Goal: Information Seeking & Learning: Learn about a topic

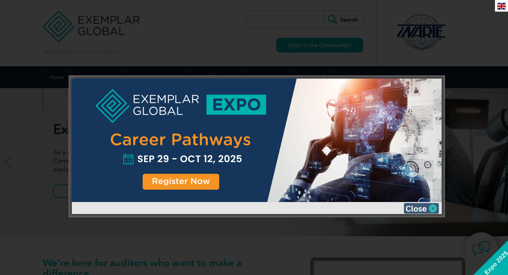
click at [411, 207] on img at bounding box center [421, 208] width 35 height 11
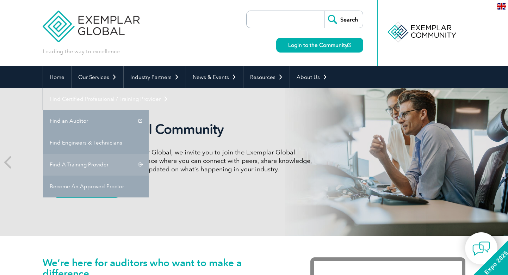
click at [149, 154] on link "Find A Training Provider" at bounding box center [96, 165] width 106 height 22
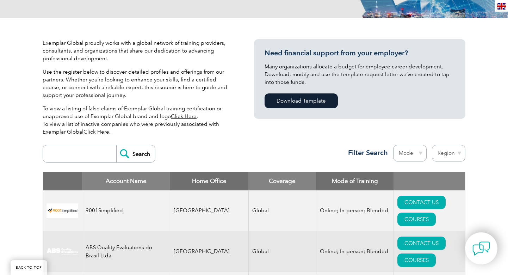
scroll to position [144, 0]
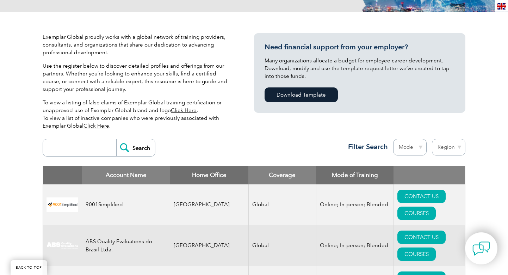
click at [104, 150] on input "search" at bounding box center [82, 147] width 70 height 17
click at [140, 146] on input "Search" at bounding box center [135, 147] width 39 height 17
click at [93, 146] on input "iso 21001" at bounding box center [82, 147] width 70 height 17
type input "i"
select select "Online"
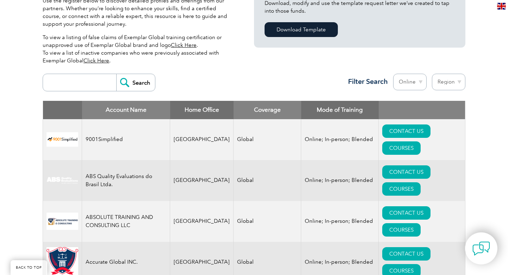
scroll to position [223, 0]
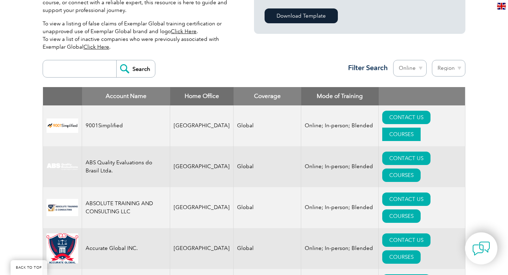
click at [421, 128] on link "COURSES" at bounding box center [402, 134] width 38 height 13
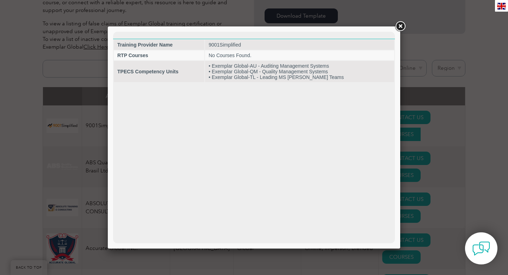
scroll to position [0, 0]
click at [400, 27] on link at bounding box center [400, 26] width 13 height 13
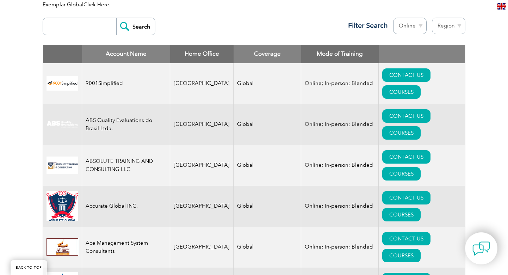
scroll to position [265, 0]
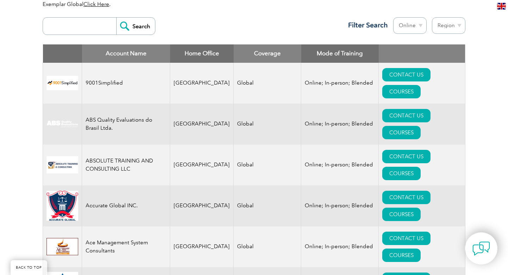
click at [149, 185] on td "Accurate Global INC." at bounding box center [126, 205] width 88 height 41
click at [421, 208] on link "COURSES" at bounding box center [402, 214] width 38 height 13
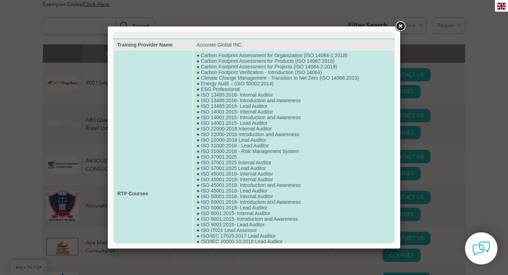
scroll to position [0, 0]
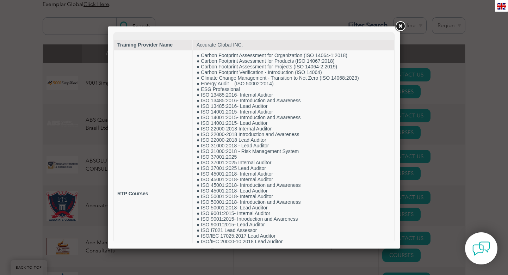
click at [401, 27] on link at bounding box center [400, 26] width 13 height 13
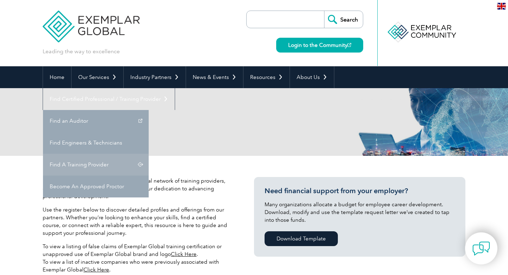
click at [149, 154] on link "Find A Training Provider" at bounding box center [96, 165] width 106 height 22
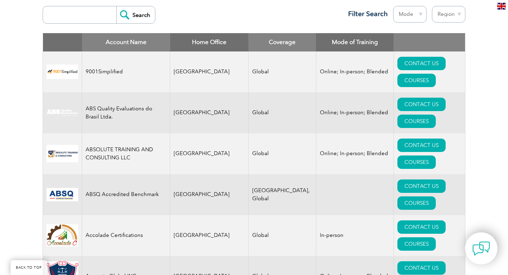
scroll to position [276, 0]
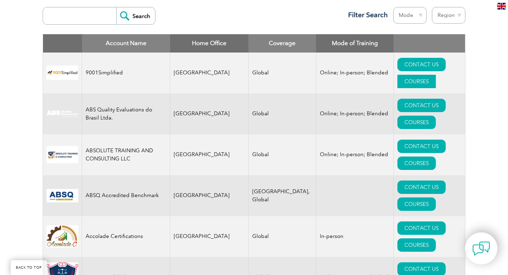
click at [436, 75] on link "COURSES" at bounding box center [417, 81] width 38 height 13
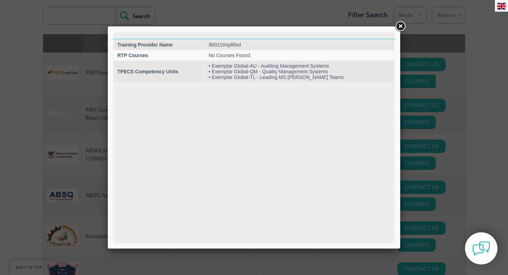
scroll to position [0, 0]
click at [402, 26] on link at bounding box center [400, 26] width 13 height 13
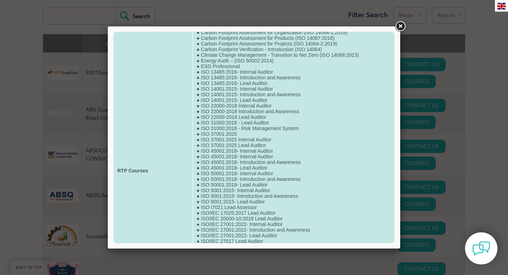
scroll to position [22, 0]
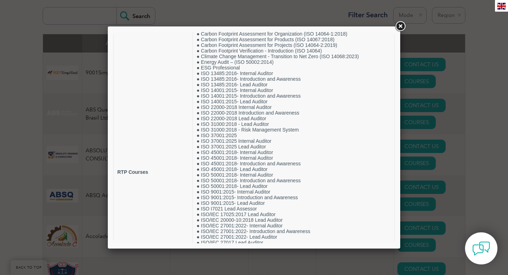
click at [402, 28] on link at bounding box center [400, 26] width 13 height 13
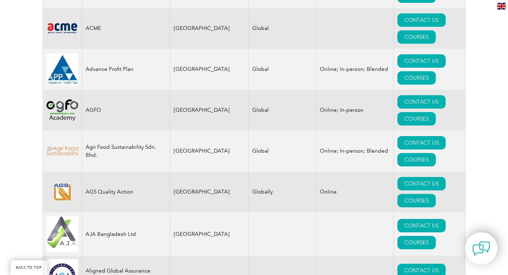
scroll to position [611, 0]
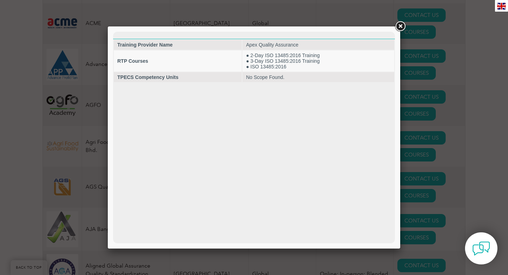
scroll to position [0, 0]
click at [398, 28] on link at bounding box center [400, 26] width 13 height 13
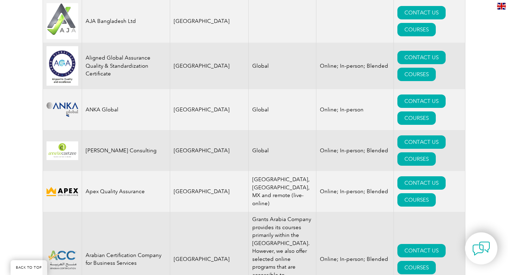
scroll to position [824, 0]
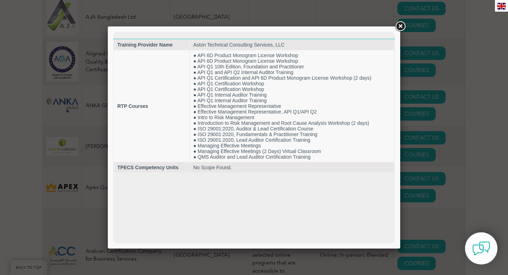
scroll to position [0, 0]
click at [399, 25] on link at bounding box center [400, 26] width 13 height 13
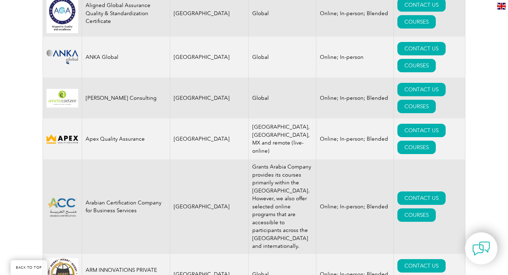
scroll to position [873, 0]
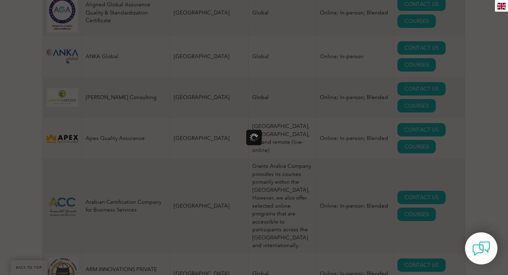
scroll to position [0, 0]
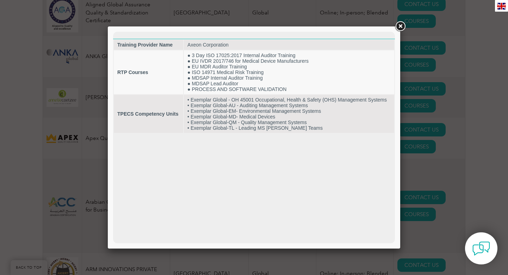
click at [399, 27] on link at bounding box center [400, 26] width 13 height 13
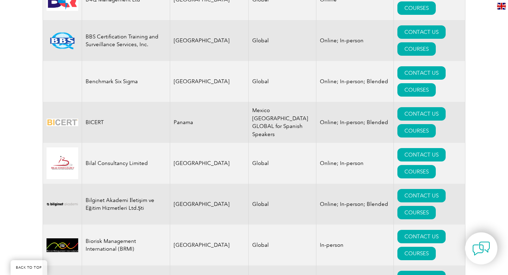
scroll to position [1399, 0]
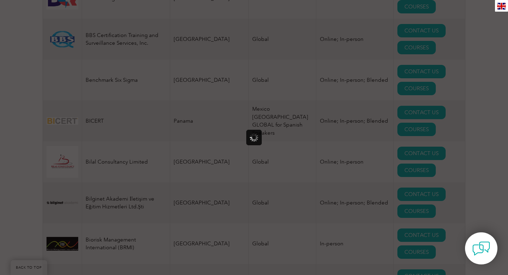
scroll to position [0, 0]
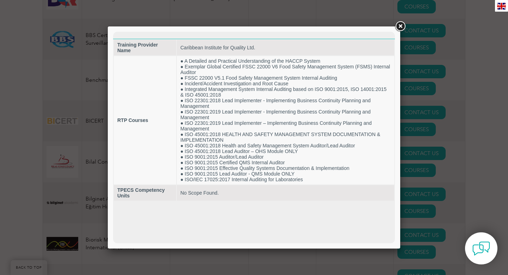
click at [398, 27] on link at bounding box center [400, 26] width 13 height 13
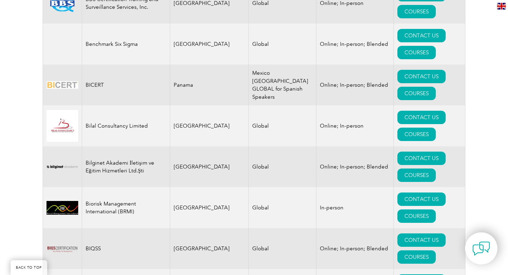
scroll to position [1437, 0]
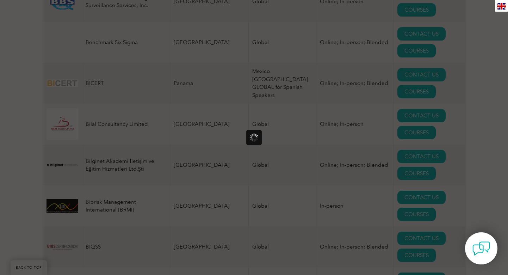
scroll to position [0, 0]
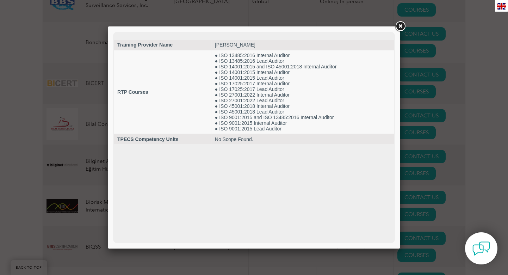
click at [398, 26] on link at bounding box center [400, 26] width 13 height 13
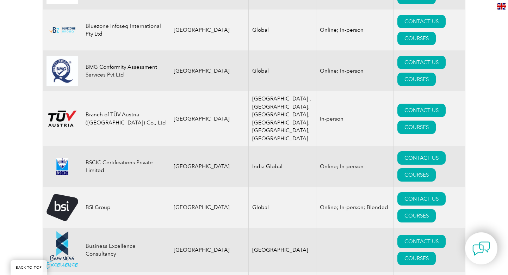
scroll to position [1779, 0]
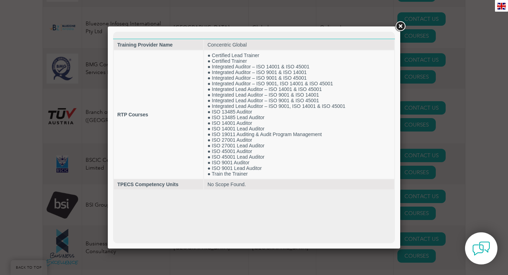
scroll to position [0, 0]
click at [402, 28] on link at bounding box center [400, 26] width 13 height 13
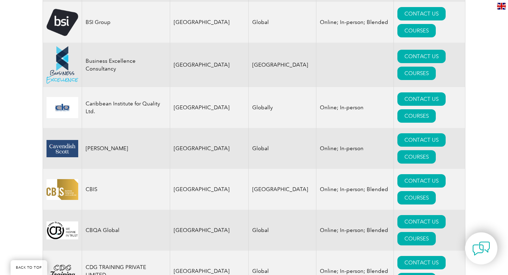
scroll to position [1964, 0]
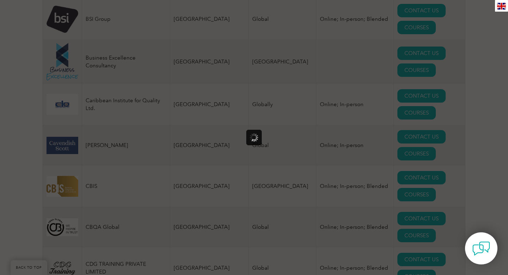
scroll to position [0, 0]
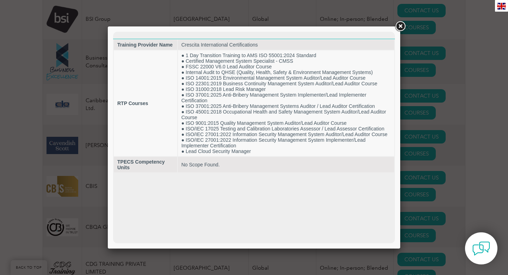
click at [401, 26] on link at bounding box center [400, 26] width 13 height 13
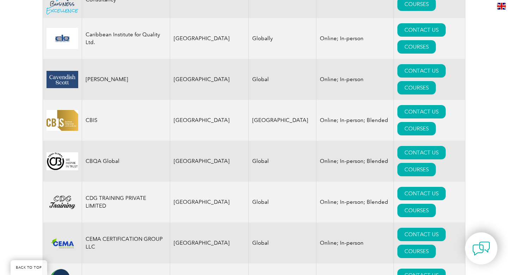
scroll to position [2032, 0]
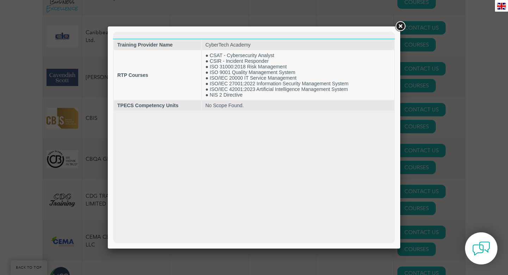
scroll to position [0, 0]
click at [399, 26] on link at bounding box center [400, 26] width 13 height 13
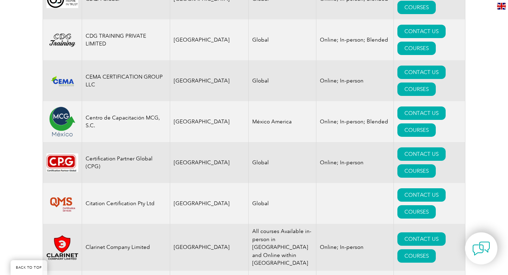
scroll to position [2193, 0]
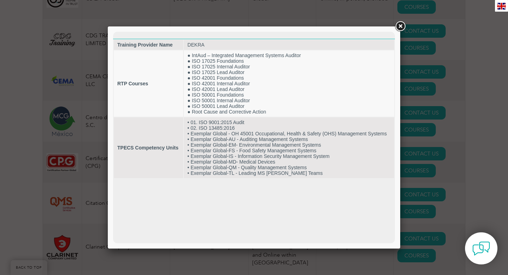
scroll to position [0, 0]
click at [398, 28] on link at bounding box center [400, 26] width 13 height 13
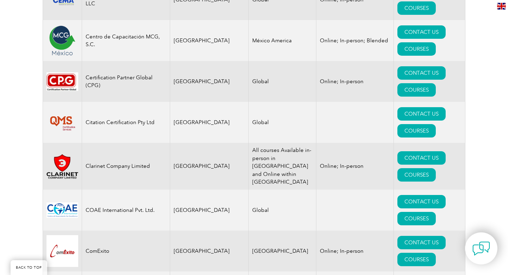
scroll to position [2277, 0]
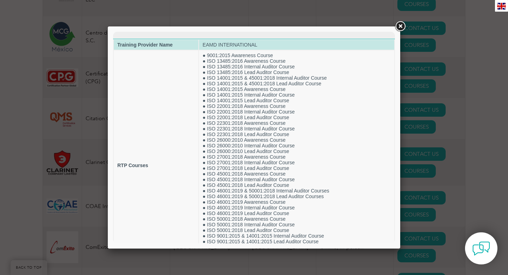
scroll to position [0, 0]
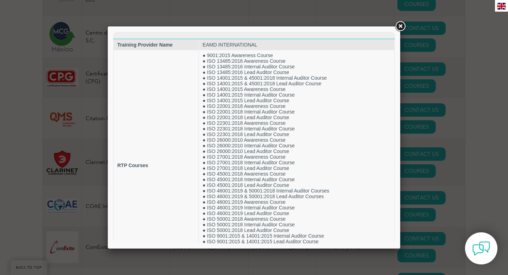
click at [399, 28] on link at bounding box center [400, 26] width 13 height 13
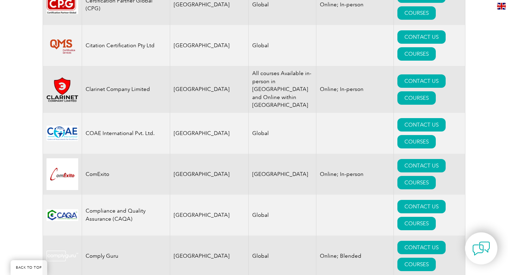
scroll to position [2359, 0]
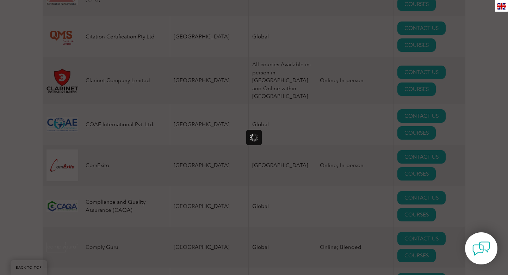
scroll to position [0, 0]
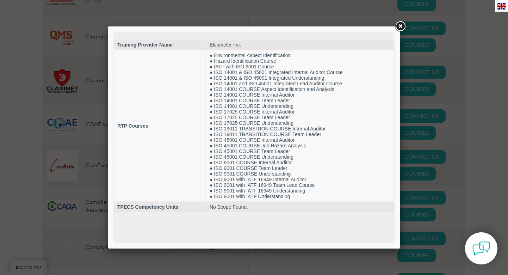
click at [399, 29] on link at bounding box center [400, 26] width 13 height 13
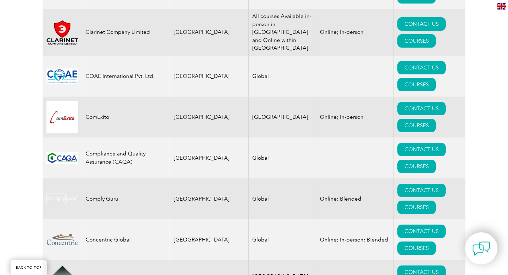
scroll to position [2412, 0]
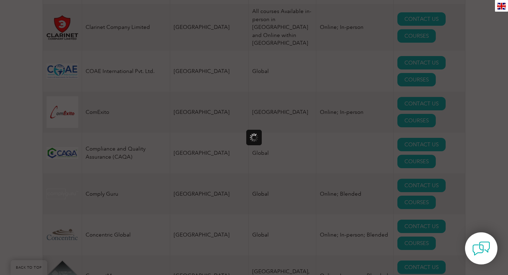
scroll to position [0, 0]
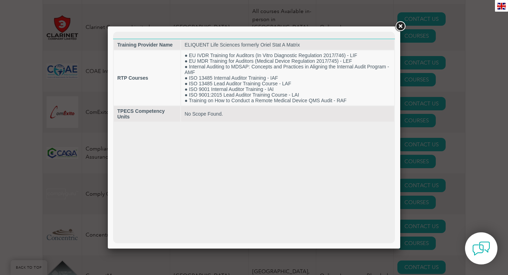
click at [399, 27] on link at bounding box center [400, 26] width 13 height 13
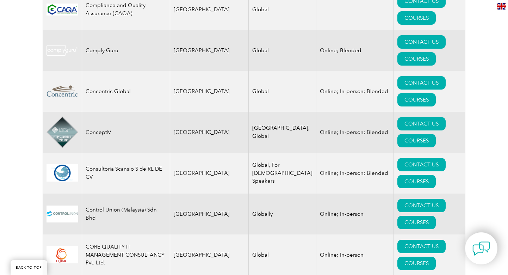
scroll to position [2557, 0]
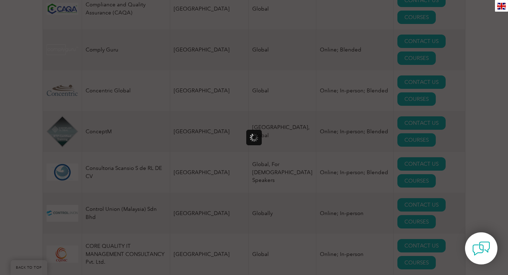
scroll to position [0, 0]
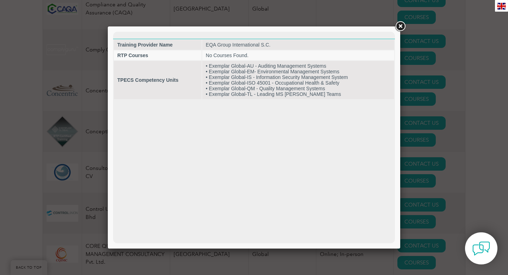
click at [399, 25] on link at bounding box center [400, 26] width 13 height 13
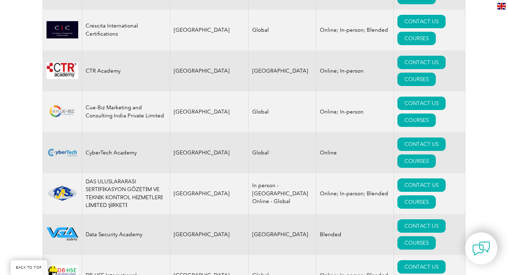
scroll to position [2871, 0]
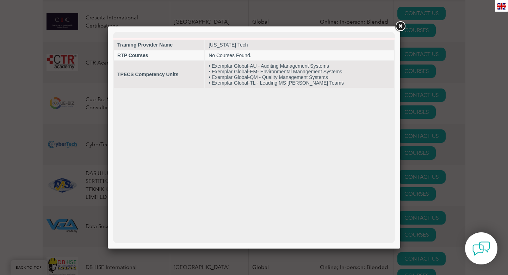
scroll to position [0, 0]
click at [398, 28] on link at bounding box center [400, 26] width 13 height 13
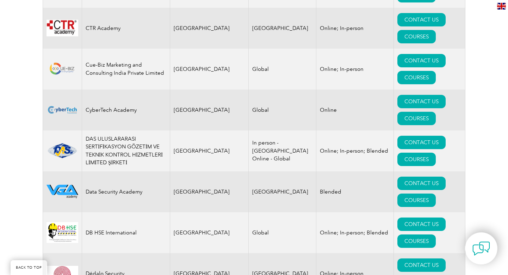
scroll to position [2911, 0]
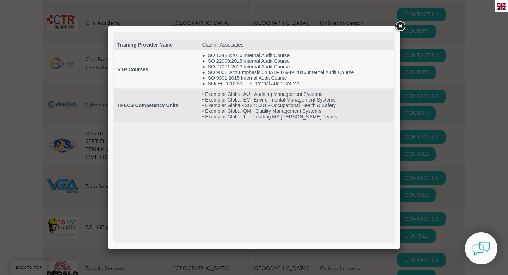
scroll to position [0, 0]
click at [401, 27] on link at bounding box center [400, 26] width 13 height 13
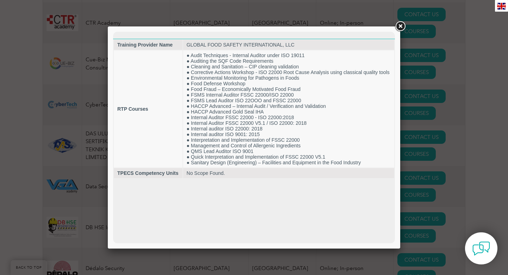
click at [401, 28] on link at bounding box center [400, 26] width 13 height 13
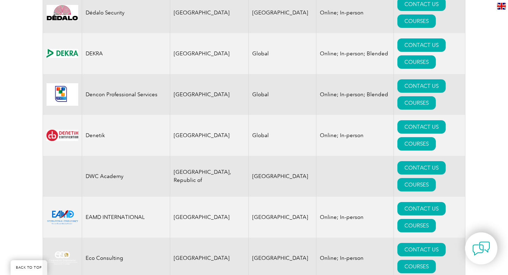
scroll to position [3167, 0]
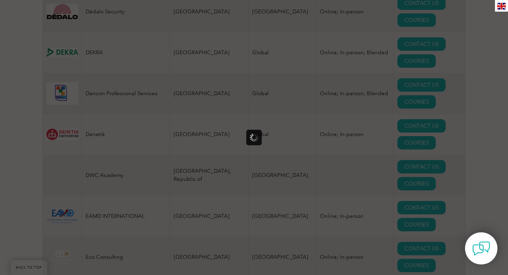
scroll to position [0, 0]
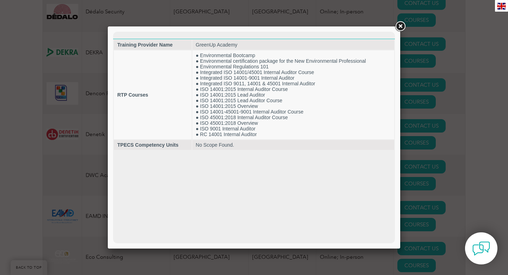
click at [399, 25] on link at bounding box center [400, 26] width 13 height 13
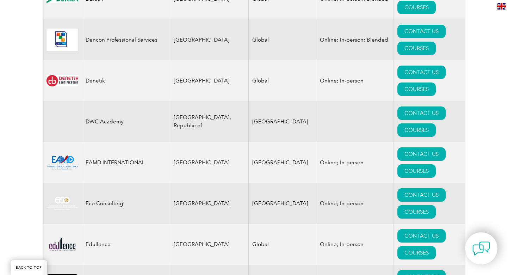
scroll to position [3226, 0]
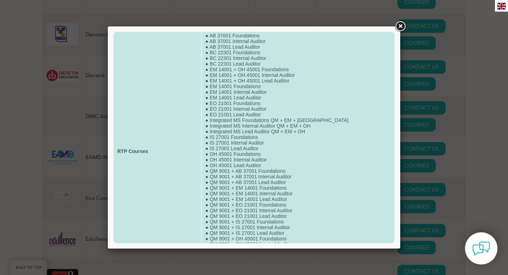
scroll to position [17, 0]
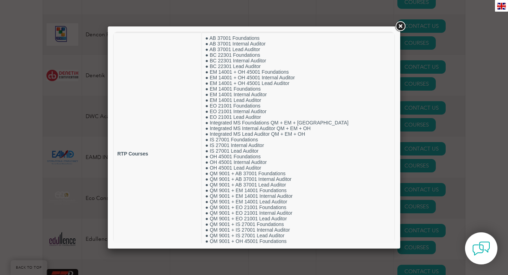
click at [398, 27] on link at bounding box center [400, 26] width 13 height 13
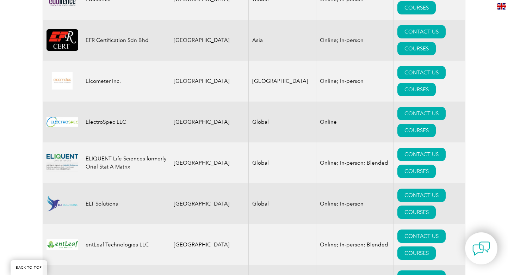
scroll to position [3465, 0]
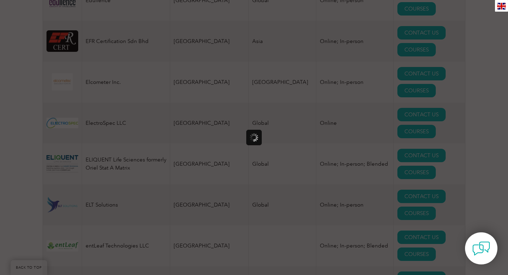
scroll to position [0, 0]
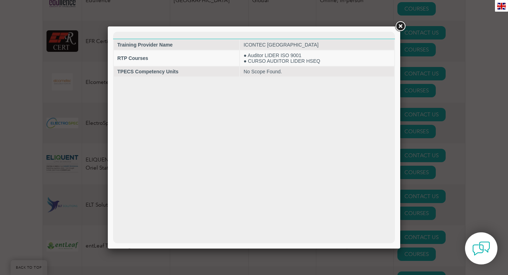
click at [399, 29] on link at bounding box center [400, 26] width 13 height 13
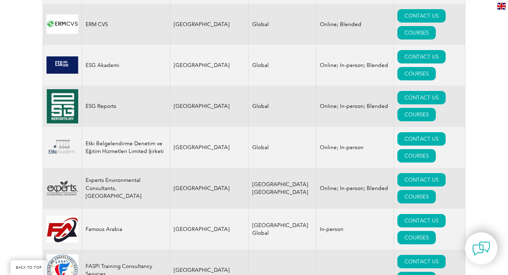
scroll to position [3809, 0]
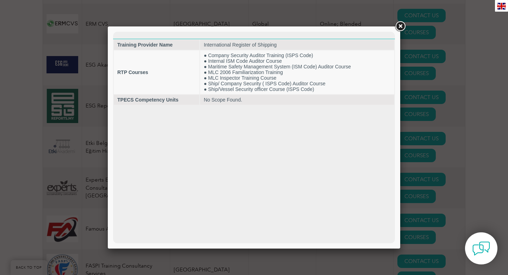
scroll to position [0, 0]
click at [399, 27] on link at bounding box center [400, 26] width 13 height 13
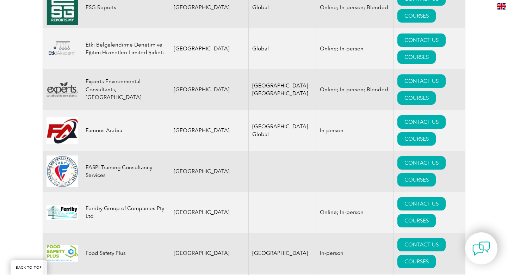
scroll to position [3909, 0]
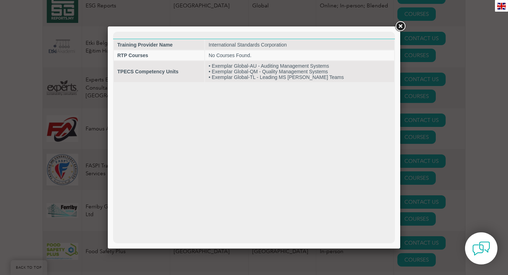
scroll to position [0, 0]
click at [399, 27] on link at bounding box center [400, 26] width 13 height 13
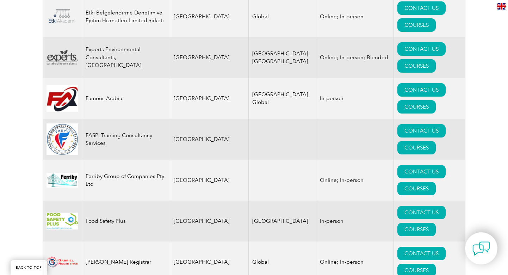
scroll to position [3940, 0]
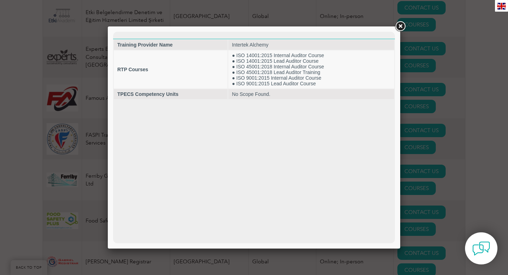
scroll to position [0, 0]
click at [398, 27] on link at bounding box center [400, 26] width 13 height 13
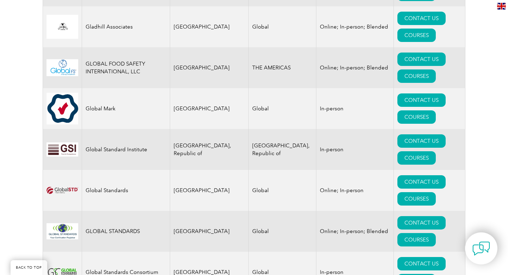
scroll to position [4339, 0]
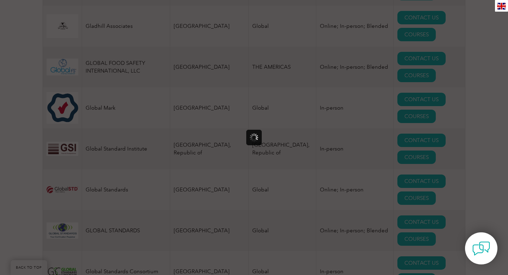
scroll to position [0, 0]
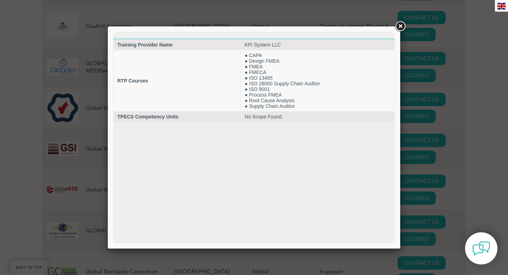
click at [398, 27] on link at bounding box center [400, 26] width 13 height 13
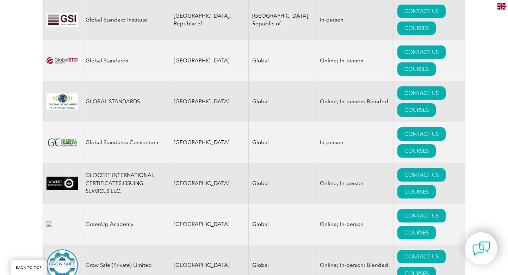
scroll to position [4469, 0]
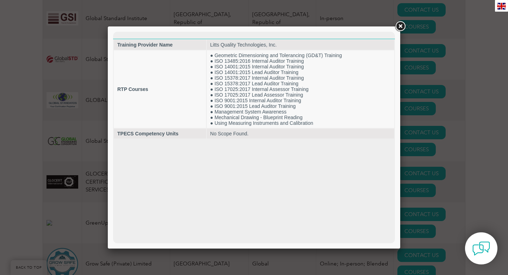
scroll to position [0, 0]
click at [400, 26] on link at bounding box center [400, 26] width 13 height 13
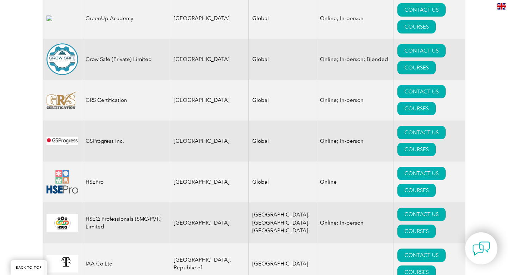
scroll to position [4674, 0]
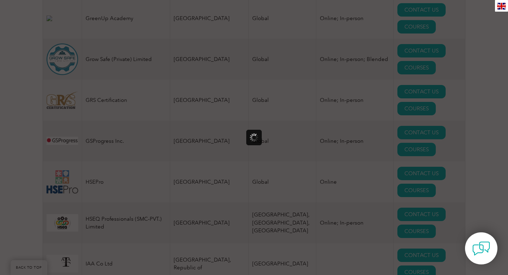
scroll to position [0, 0]
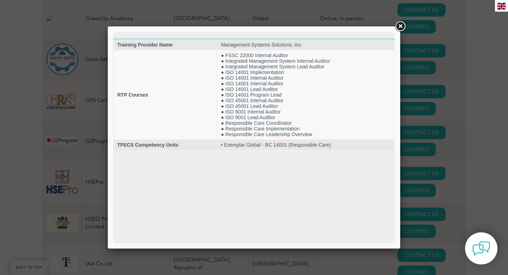
click at [399, 28] on link at bounding box center [400, 26] width 13 height 13
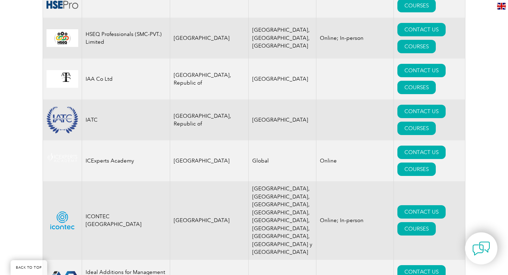
scroll to position [4861, 0]
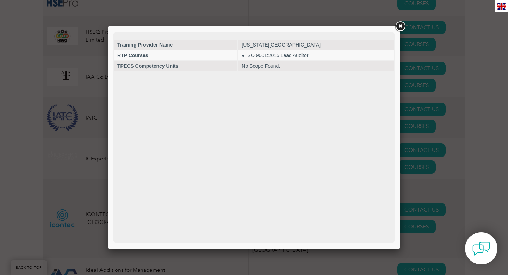
scroll to position [0, 0]
click at [400, 26] on link at bounding box center [400, 26] width 13 height 13
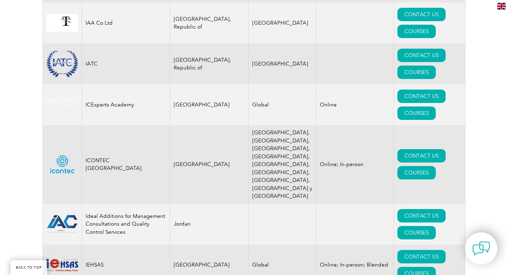
scroll to position [4921, 0]
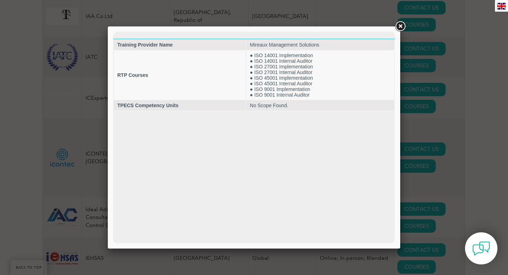
scroll to position [0, 0]
click at [399, 27] on link at bounding box center [400, 26] width 13 height 13
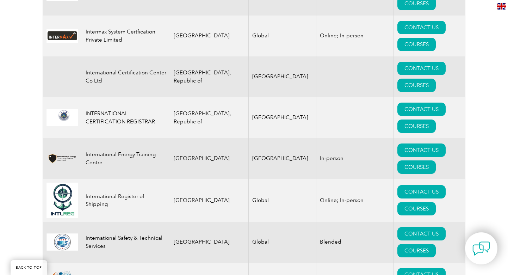
scroll to position [5513, 0]
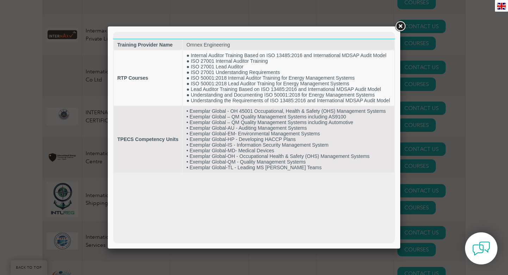
scroll to position [0, 0]
click at [399, 27] on link at bounding box center [400, 26] width 13 height 13
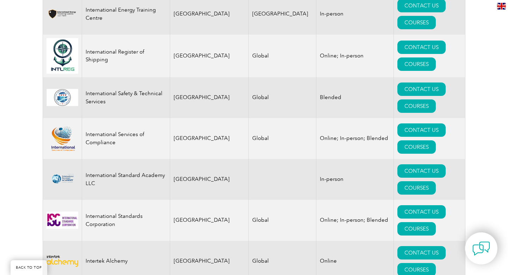
scroll to position [5660, 0]
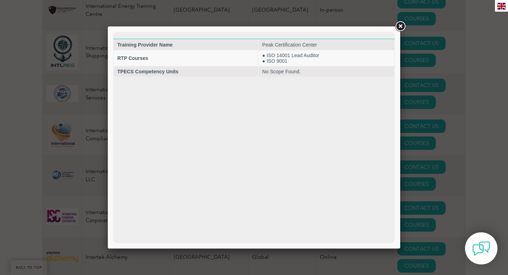
scroll to position [0, 0]
click at [399, 26] on link at bounding box center [400, 26] width 13 height 13
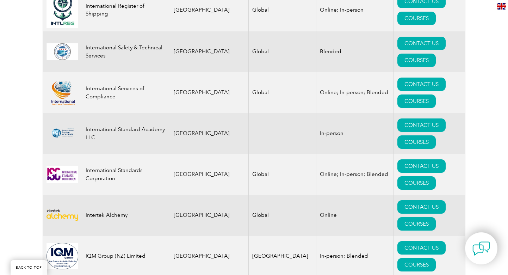
scroll to position [5703, 0]
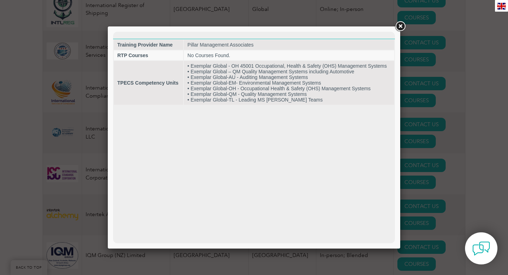
scroll to position [0, 0]
click at [400, 25] on link at bounding box center [400, 26] width 13 height 13
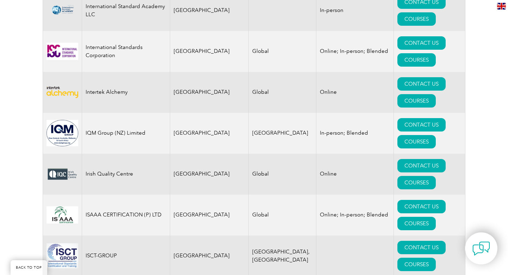
scroll to position [5829, 0]
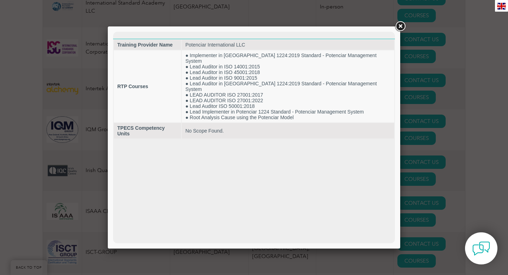
scroll to position [0, 0]
click at [399, 26] on link at bounding box center [400, 26] width 13 height 13
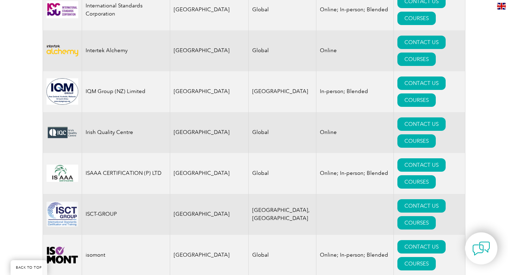
scroll to position [5867, 0]
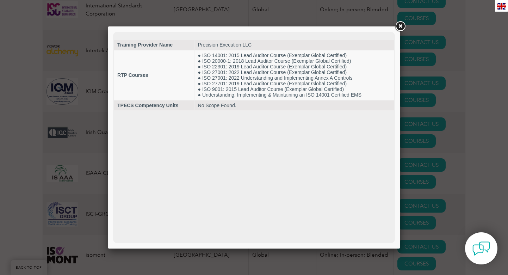
scroll to position [0, 0]
click at [400, 28] on link at bounding box center [400, 26] width 13 height 13
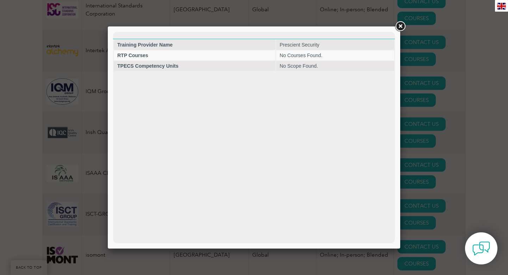
click at [398, 28] on link at bounding box center [400, 26] width 13 height 13
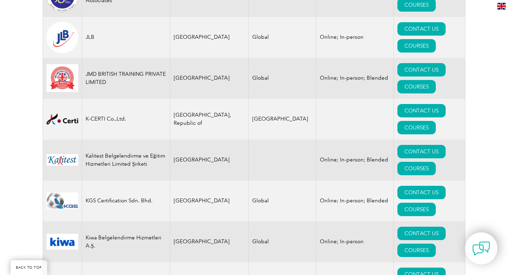
scroll to position [6167, 0]
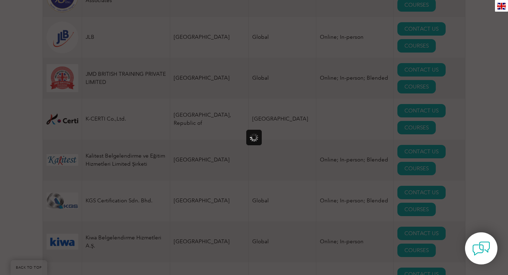
scroll to position [0, 0]
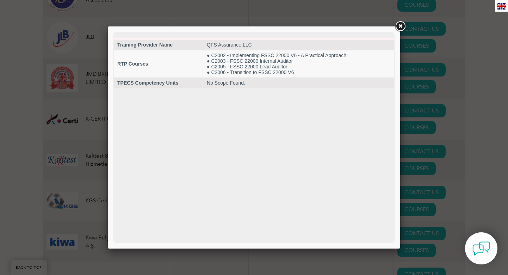
click at [398, 29] on link at bounding box center [400, 26] width 13 height 13
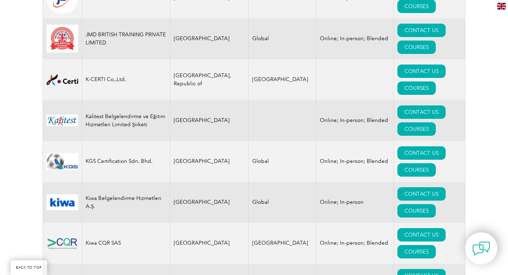
scroll to position [6208, 0]
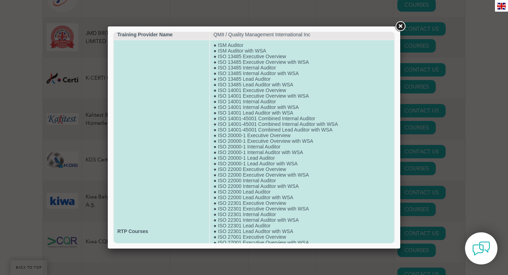
scroll to position [5, 0]
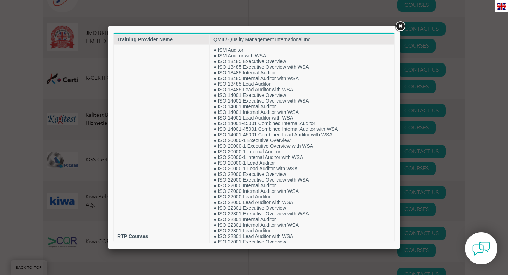
click at [400, 27] on link at bounding box center [400, 26] width 13 height 13
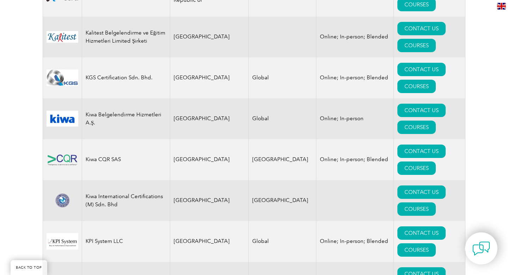
scroll to position [6292, 0]
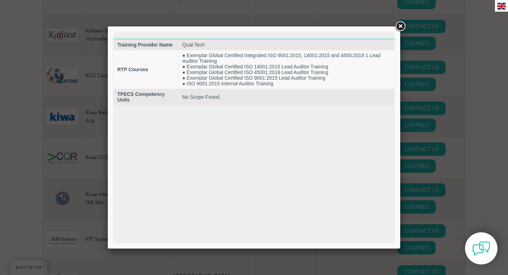
scroll to position [0, 0]
click at [400, 26] on link at bounding box center [400, 26] width 13 height 13
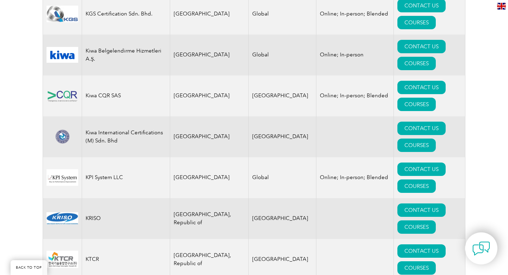
scroll to position [6361, 0]
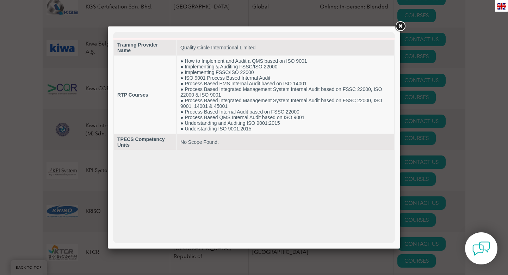
scroll to position [0, 0]
click at [398, 29] on link at bounding box center [400, 26] width 13 height 13
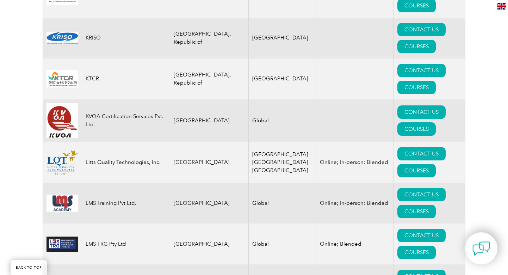
scroll to position [6534, 0]
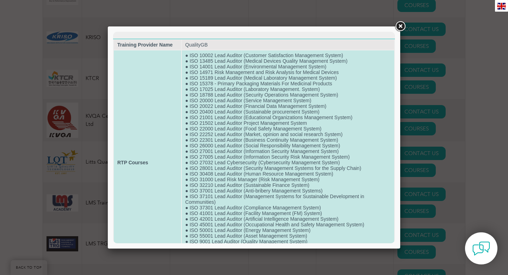
scroll to position [0, 0]
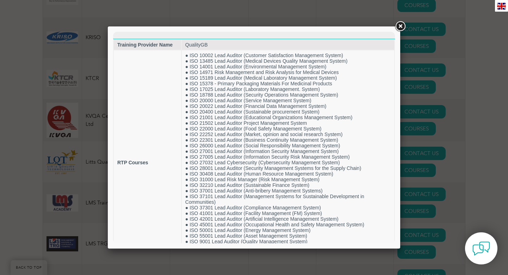
click at [400, 27] on link at bounding box center [400, 26] width 13 height 13
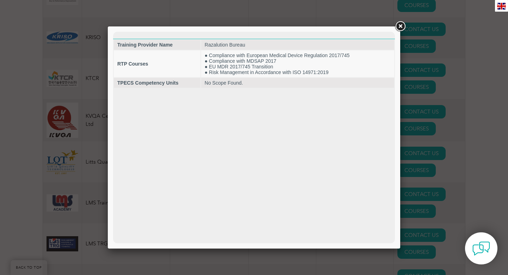
click at [398, 27] on link at bounding box center [400, 26] width 13 height 13
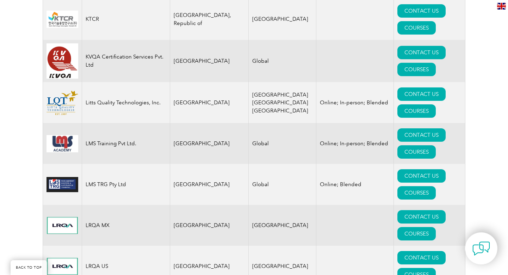
scroll to position [6594, 0]
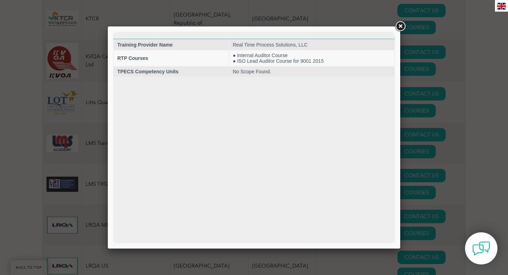
scroll to position [0, 0]
click at [399, 26] on link at bounding box center [400, 26] width 13 height 13
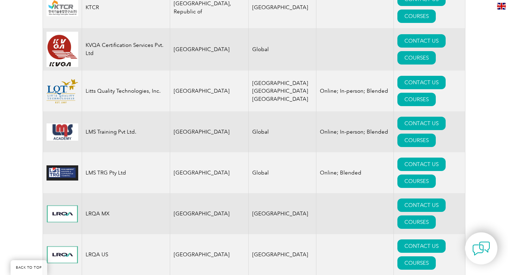
scroll to position [6609, 0]
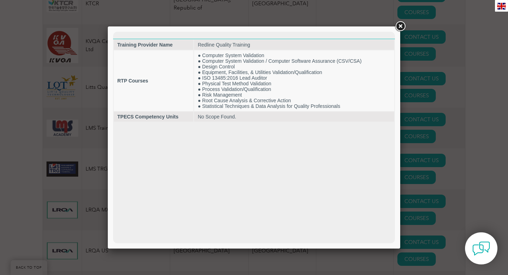
scroll to position [0, 0]
click at [400, 28] on link at bounding box center [400, 26] width 13 height 13
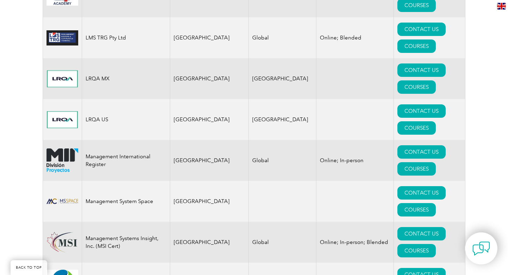
scroll to position [6741, 0]
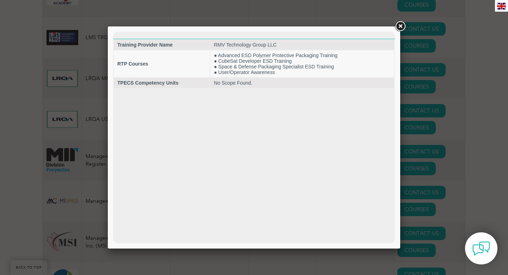
scroll to position [0, 0]
click at [399, 28] on link at bounding box center [400, 26] width 13 height 13
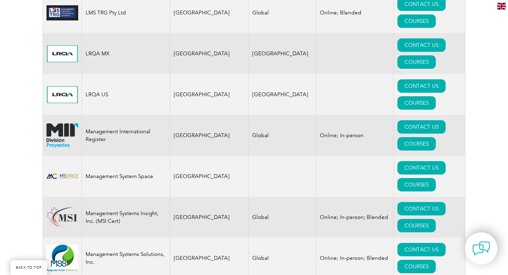
scroll to position [6770, 0]
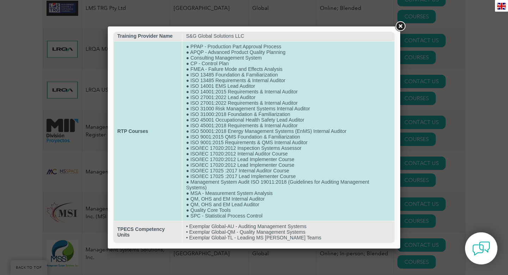
scroll to position [6, 0]
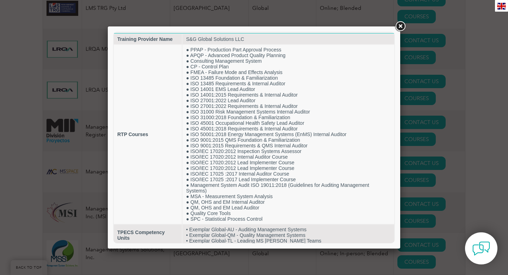
click at [400, 26] on link at bounding box center [400, 26] width 13 height 13
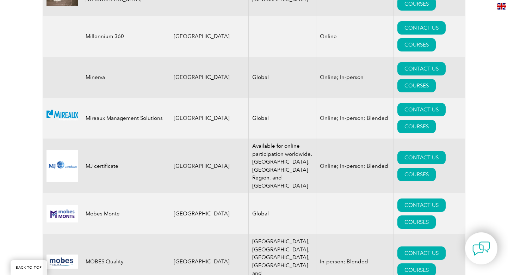
scroll to position [7233, 0]
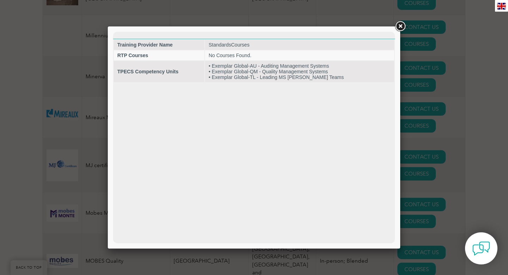
scroll to position [0, 0]
click at [399, 28] on link at bounding box center [400, 26] width 13 height 13
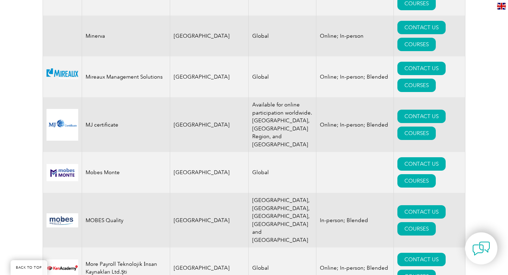
scroll to position [7274, 0]
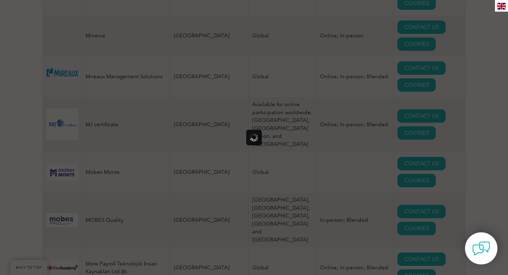
scroll to position [0, 0]
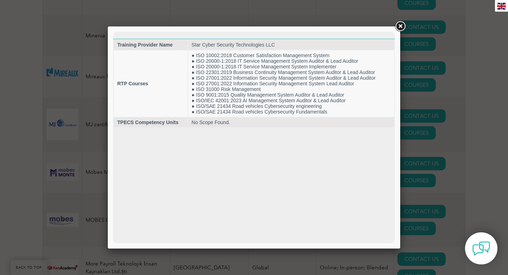
click at [401, 27] on link at bounding box center [400, 26] width 13 height 13
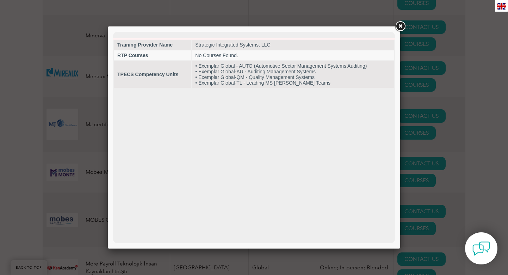
click at [400, 27] on link at bounding box center [400, 26] width 13 height 13
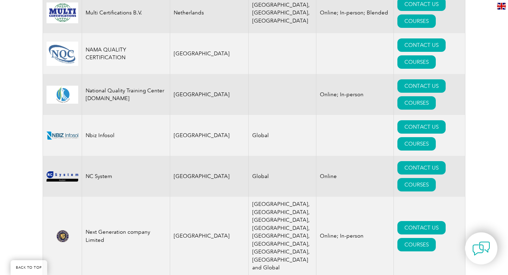
scroll to position [7652, 0]
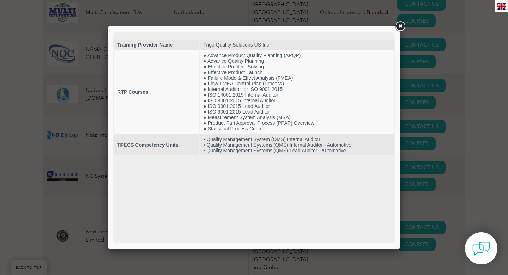
scroll to position [0, 0]
click at [400, 24] on link at bounding box center [400, 26] width 13 height 13
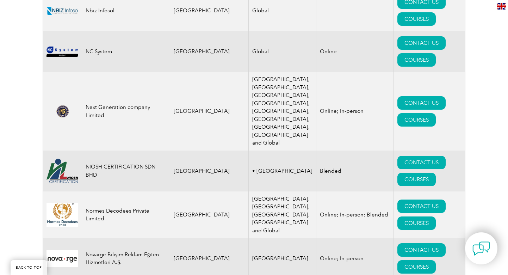
scroll to position [7766, 0]
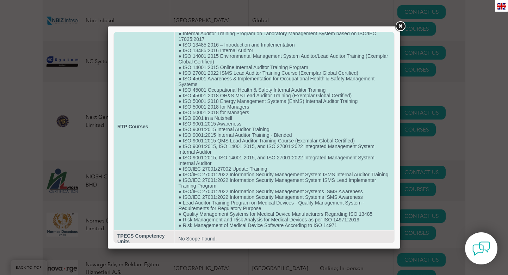
scroll to position [33, 0]
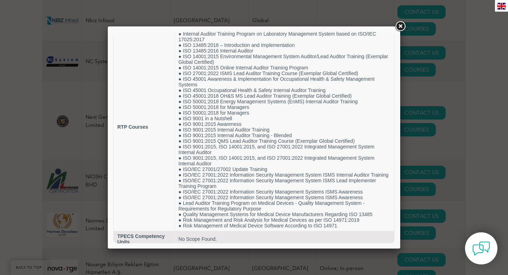
click at [400, 24] on link at bounding box center [400, 26] width 13 height 13
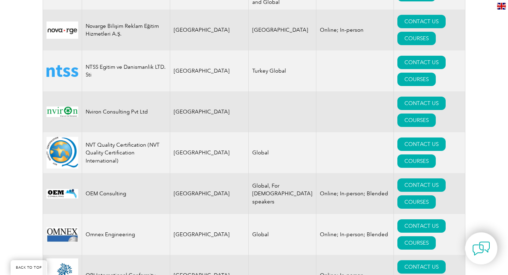
scroll to position [8005, 0]
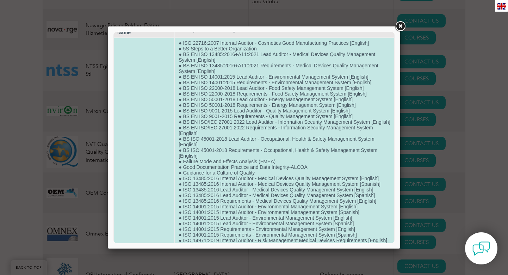
scroll to position [17, 0]
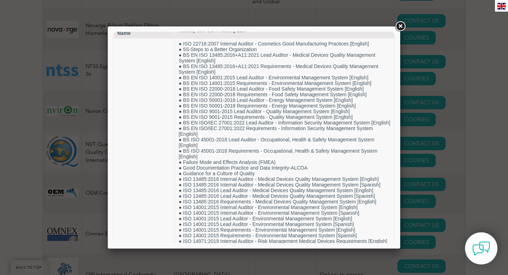
click at [399, 26] on link at bounding box center [400, 26] width 13 height 13
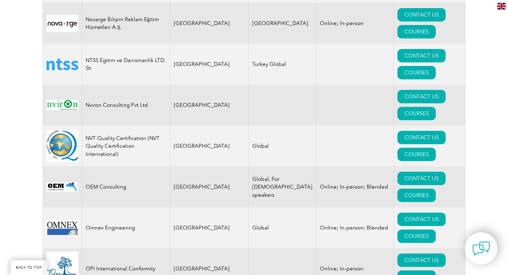
scroll to position [8013, 0]
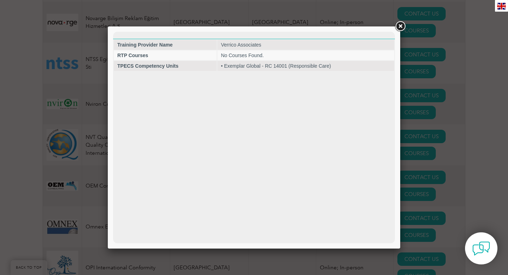
scroll to position [0, 0]
click at [400, 24] on link at bounding box center [400, 26] width 13 height 13
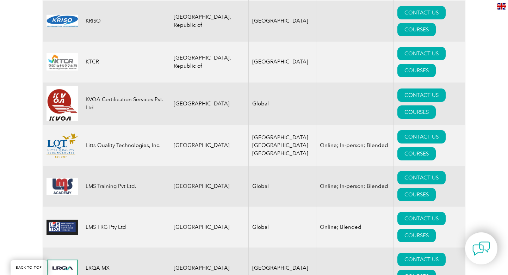
scroll to position [6545, 0]
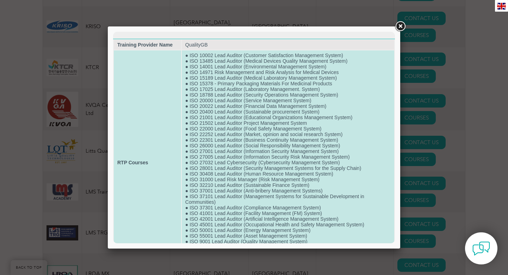
scroll to position [3, 0]
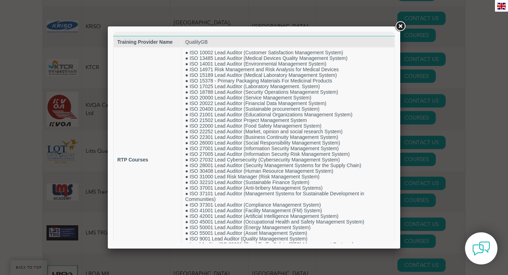
click at [401, 27] on link at bounding box center [400, 26] width 13 height 13
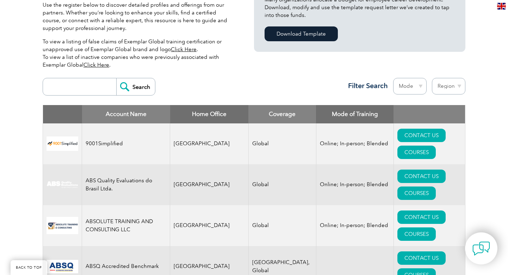
scroll to position [203, 0]
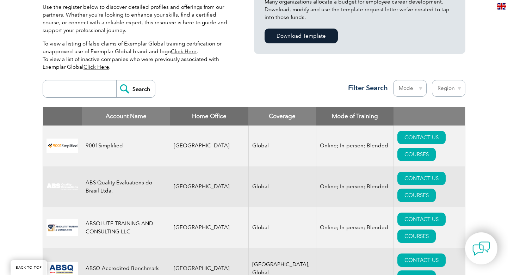
click at [95, 92] on input "search" at bounding box center [82, 88] width 70 height 17
type input "iso 21001"
click at [148, 92] on input "Search" at bounding box center [135, 88] width 39 height 17
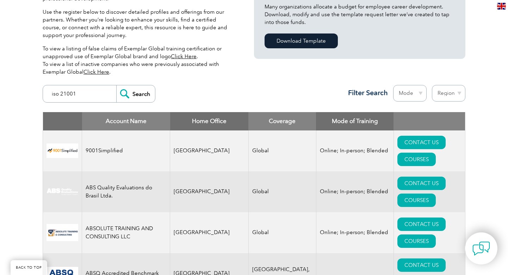
click at [98, 94] on input "iso 21001" at bounding box center [82, 93] width 70 height 17
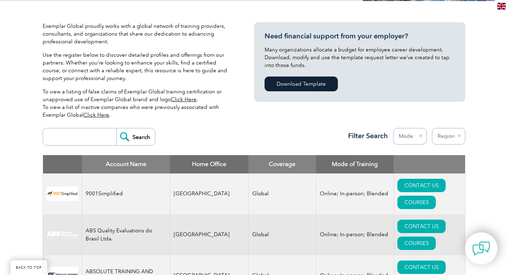
scroll to position [157, 0]
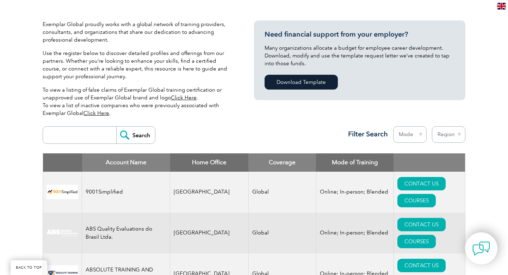
click at [184, 98] on link "Click Here" at bounding box center [184, 97] width 26 height 6
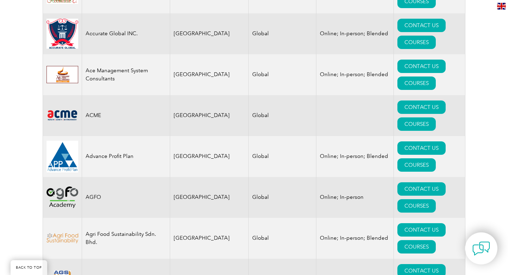
scroll to position [522, 0]
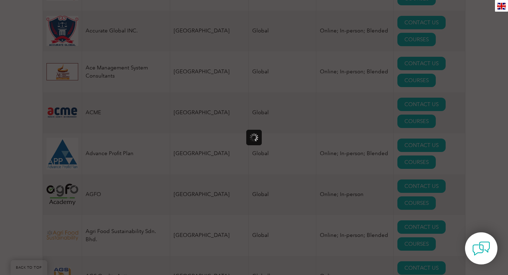
scroll to position [0, 0]
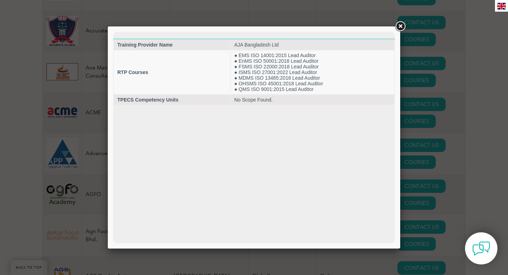
click at [401, 27] on link at bounding box center [400, 26] width 13 height 13
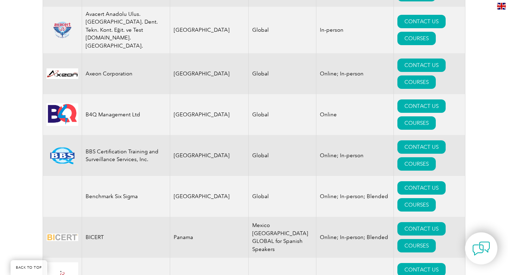
scroll to position [1283, 0]
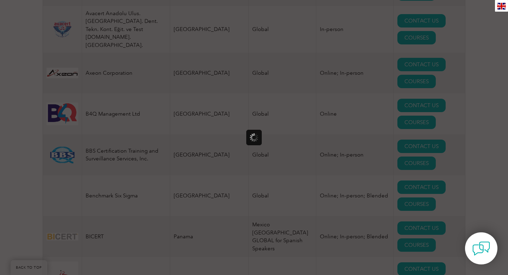
scroll to position [0, 0]
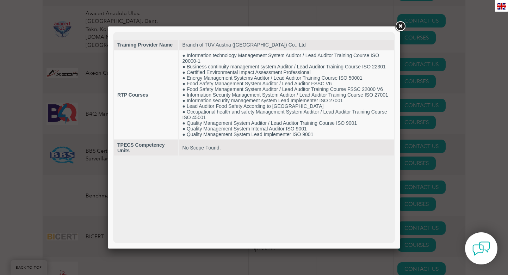
click at [400, 24] on link at bounding box center [400, 26] width 13 height 13
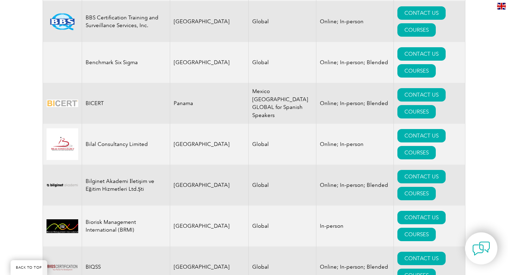
scroll to position [1418, 0]
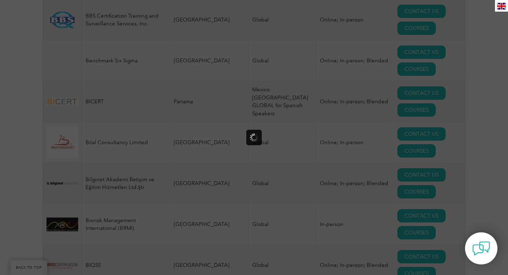
scroll to position [0, 0]
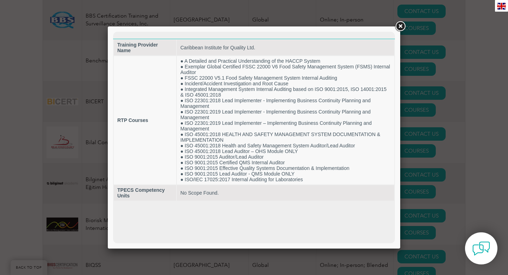
click at [399, 26] on link at bounding box center [400, 26] width 13 height 13
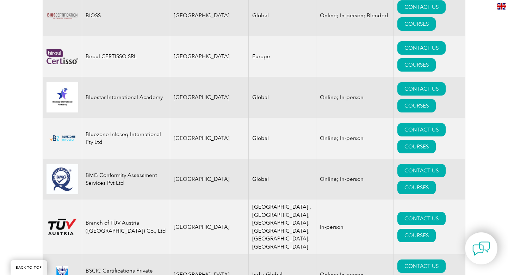
scroll to position [1668, 0]
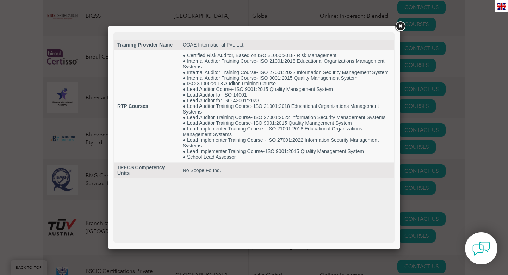
scroll to position [0, 0]
click at [400, 25] on link at bounding box center [400, 26] width 13 height 13
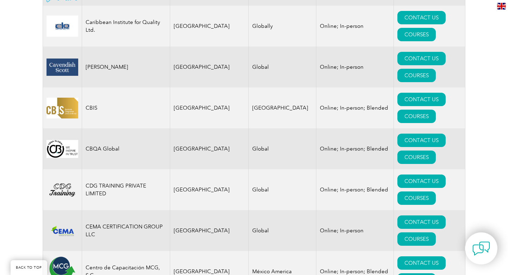
scroll to position [2044, 0]
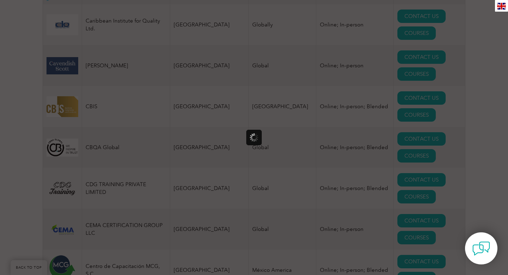
scroll to position [0, 0]
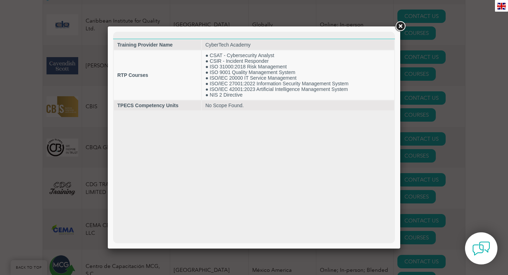
click at [399, 27] on link at bounding box center [400, 26] width 13 height 13
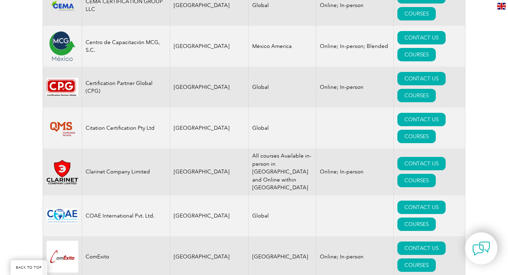
scroll to position [2269, 0]
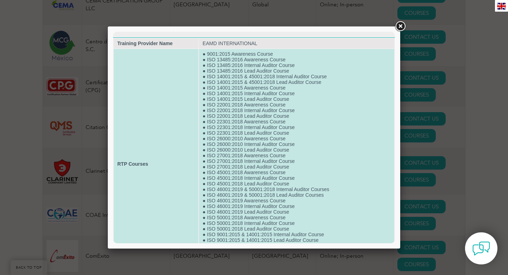
scroll to position [0, 0]
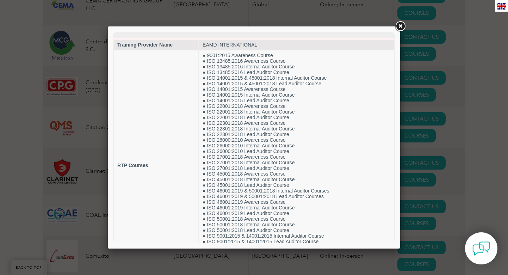
click at [401, 27] on link at bounding box center [400, 26] width 13 height 13
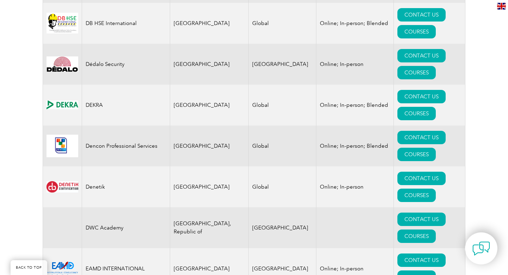
scroll to position [3116, 0]
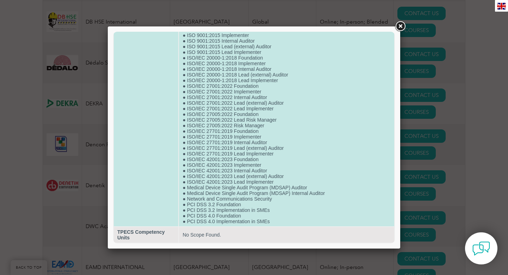
scroll to position [450, 0]
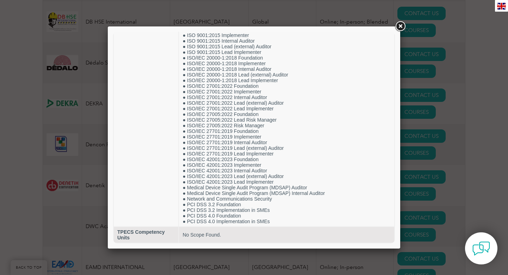
click at [401, 29] on link at bounding box center [400, 26] width 13 height 13
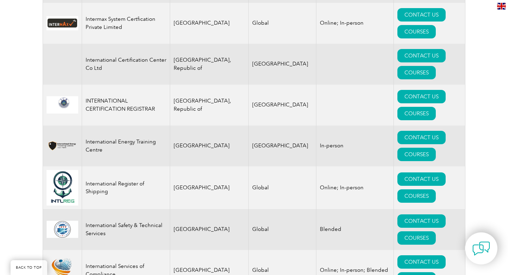
scroll to position [5528, 0]
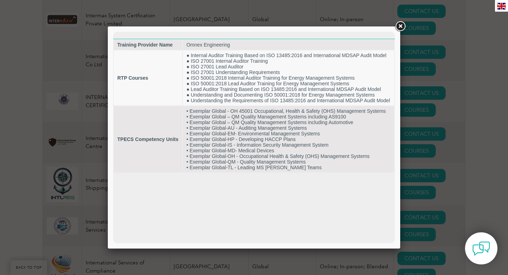
scroll to position [0, 0]
click at [399, 26] on link at bounding box center [400, 26] width 13 height 13
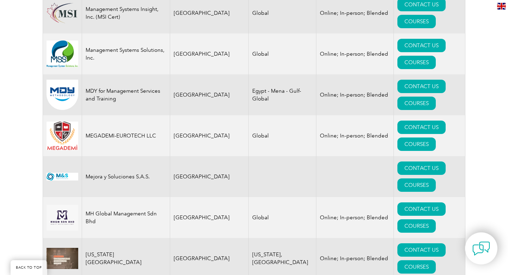
scroll to position [6970, 0]
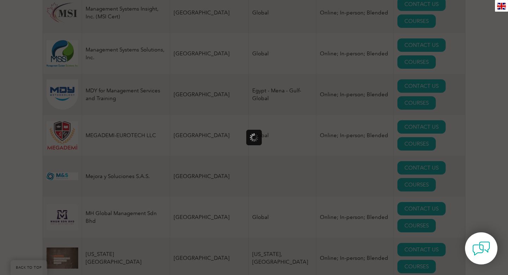
scroll to position [0, 0]
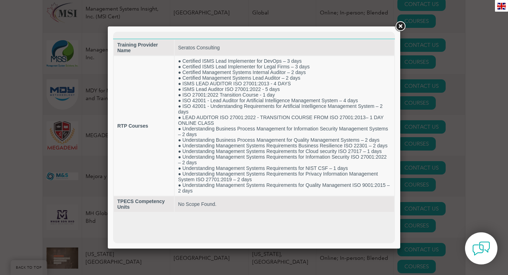
click at [403, 24] on link at bounding box center [400, 26] width 13 height 13
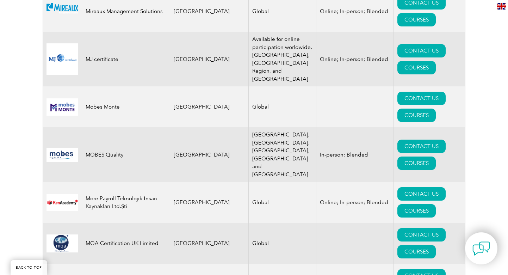
scroll to position [7340, 0]
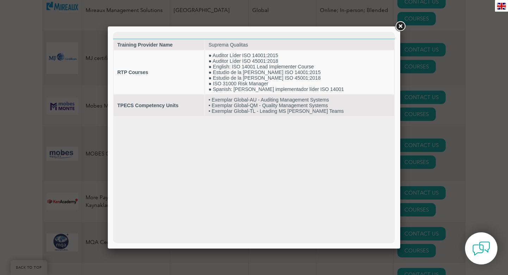
scroll to position [0, 0]
click at [399, 26] on link at bounding box center [400, 26] width 13 height 13
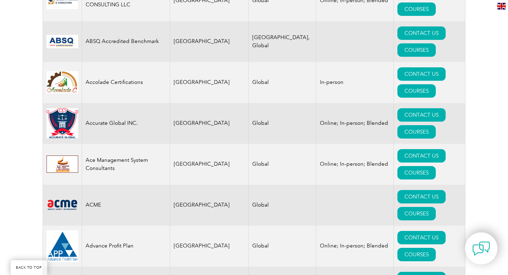
scroll to position [432, 0]
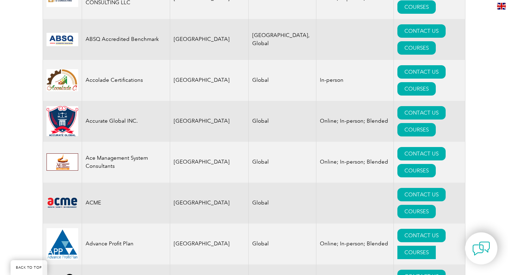
click at [424, 246] on link "COURSES" at bounding box center [417, 252] width 38 height 13
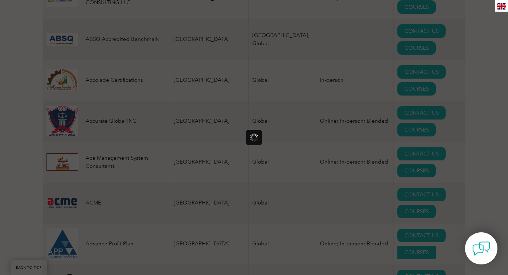
scroll to position [0, 0]
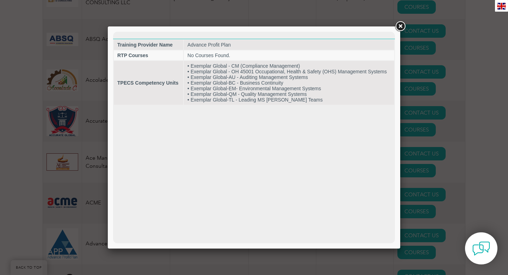
click at [399, 26] on link at bounding box center [400, 26] width 13 height 13
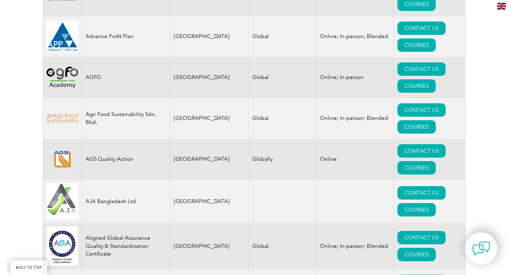
scroll to position [640, 0]
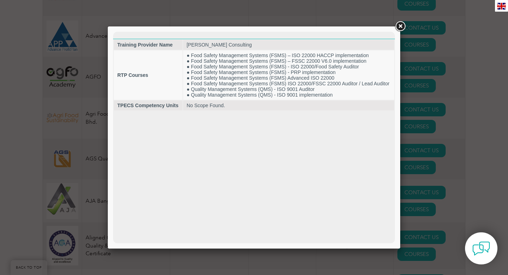
scroll to position [0, 0]
click at [399, 26] on link at bounding box center [400, 26] width 13 height 13
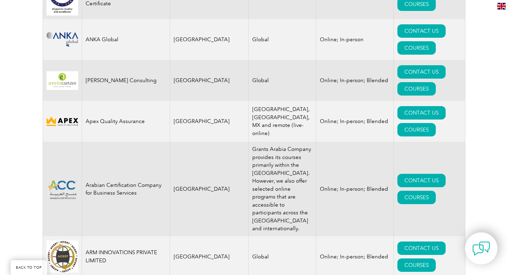
scroll to position [891, 0]
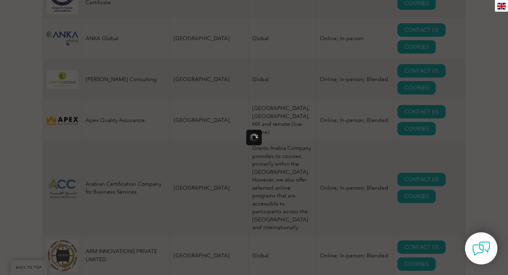
scroll to position [0, 0]
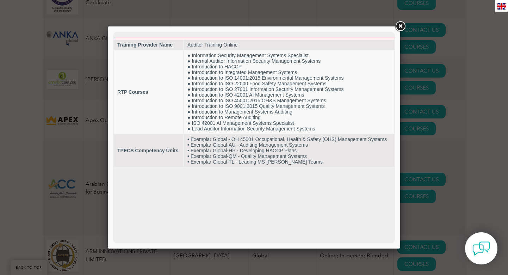
click at [400, 25] on link at bounding box center [400, 26] width 13 height 13
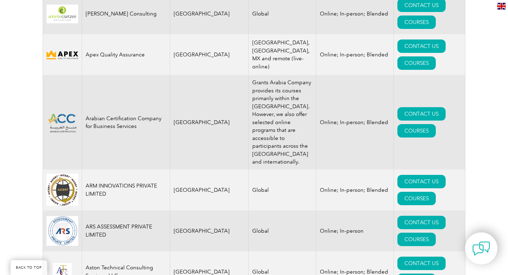
scroll to position [958, 0]
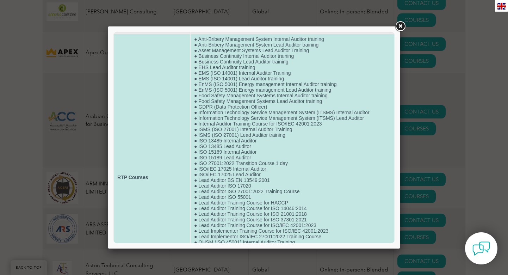
scroll to position [17, 0]
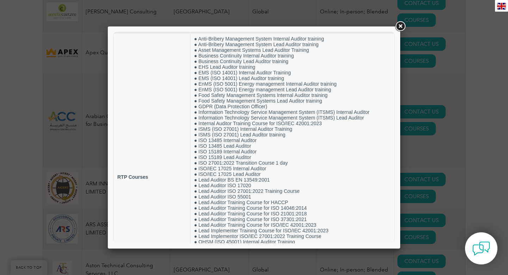
click at [401, 26] on link at bounding box center [400, 26] width 13 height 13
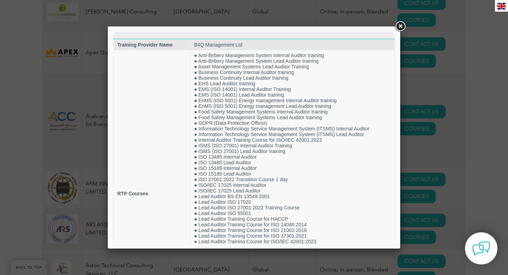
scroll to position [0, 0]
click at [400, 27] on link at bounding box center [400, 26] width 13 height 13
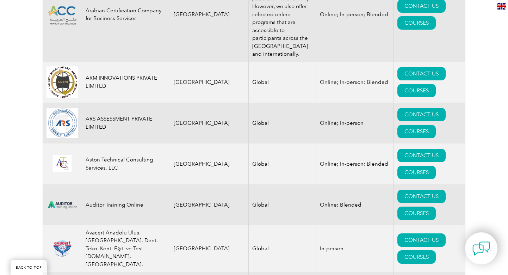
scroll to position [1066, 0]
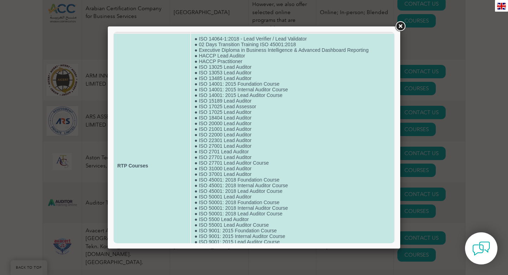
scroll to position [14, 0]
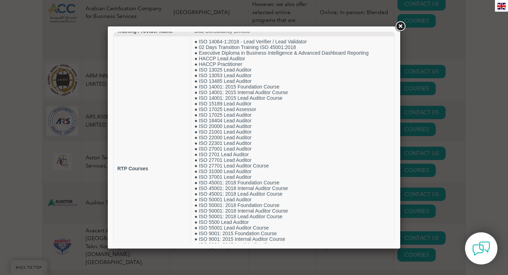
click at [400, 27] on link at bounding box center [400, 26] width 13 height 13
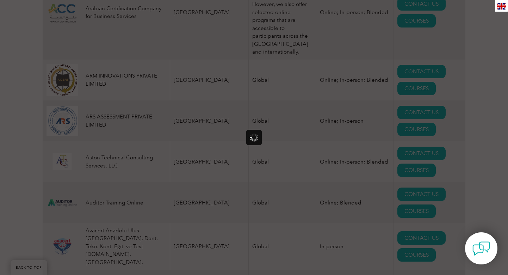
scroll to position [0, 0]
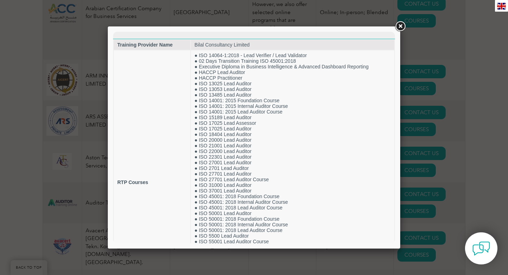
click at [400, 29] on link at bounding box center [400, 26] width 13 height 13
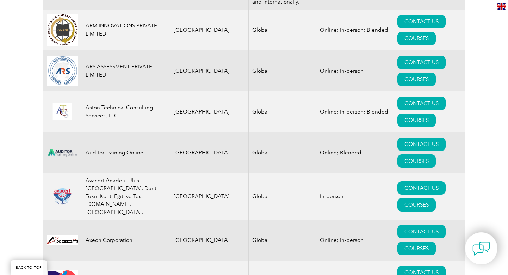
scroll to position [1125, 0]
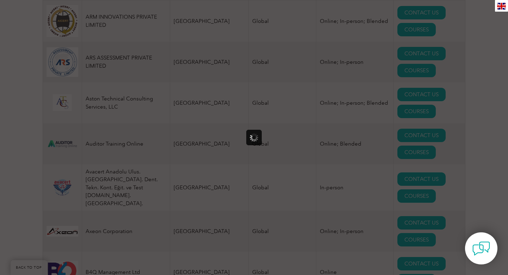
scroll to position [0, 0]
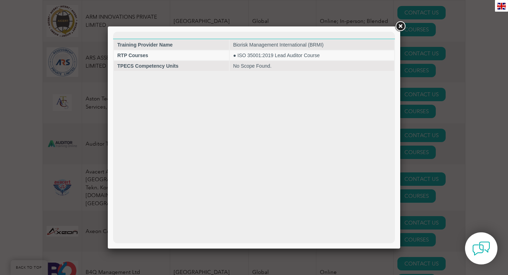
click at [399, 26] on link at bounding box center [400, 26] width 13 height 13
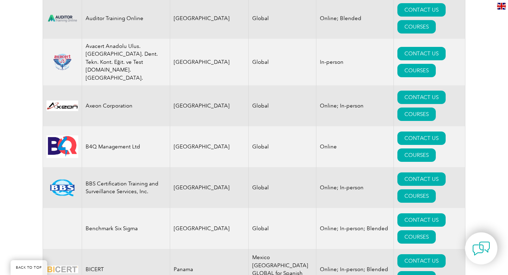
scroll to position [1257, 0]
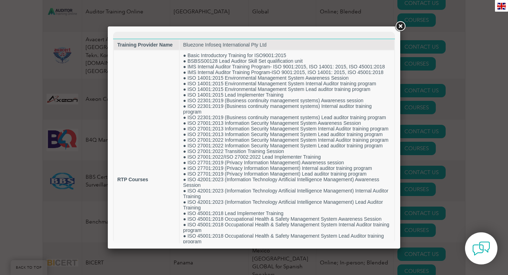
scroll to position [0, 0]
click at [397, 27] on link at bounding box center [400, 26] width 13 height 13
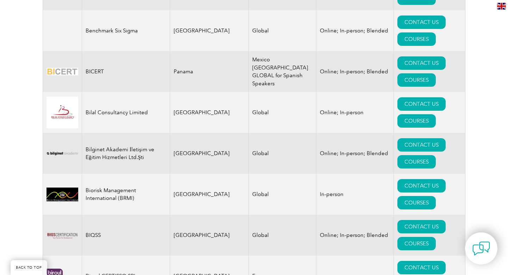
scroll to position [1449, 0]
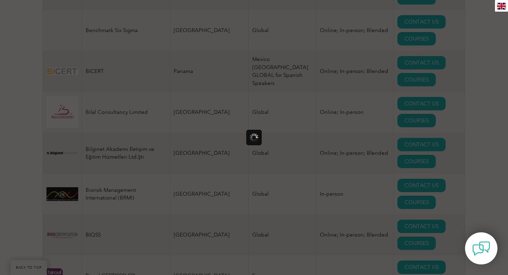
scroll to position [0, 0]
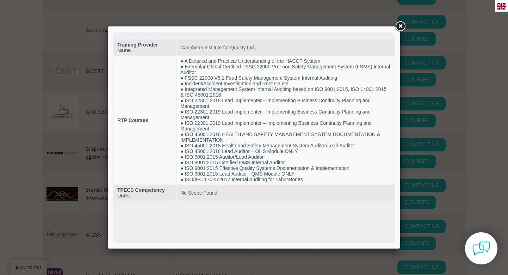
click at [400, 25] on link at bounding box center [400, 26] width 13 height 13
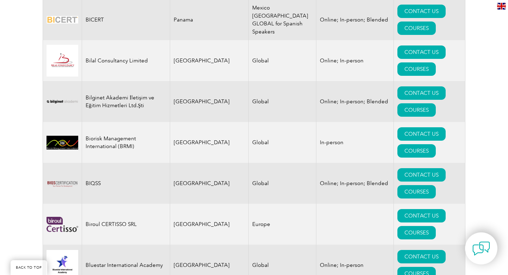
scroll to position [1502, 0]
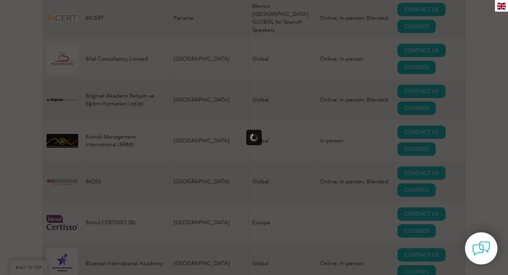
scroll to position [0, 0]
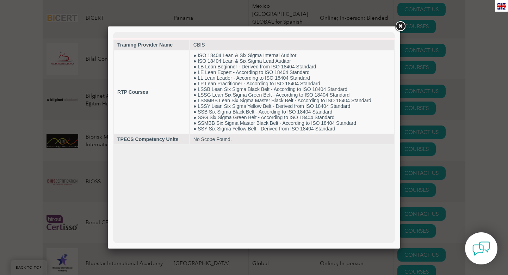
click at [399, 27] on link at bounding box center [400, 26] width 13 height 13
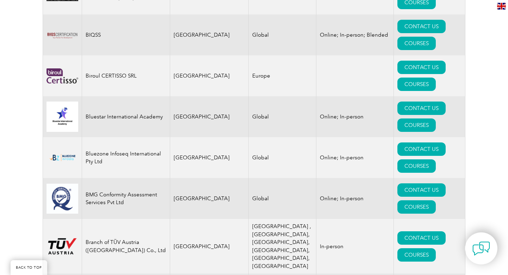
scroll to position [1652, 0]
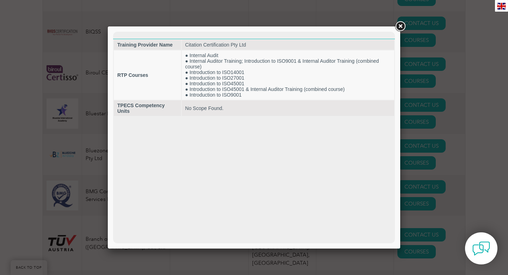
scroll to position [0, 0]
click at [399, 28] on link at bounding box center [400, 26] width 13 height 13
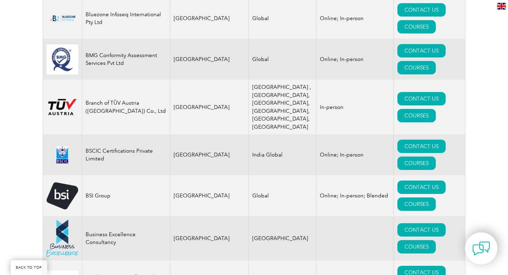
scroll to position [1790, 0]
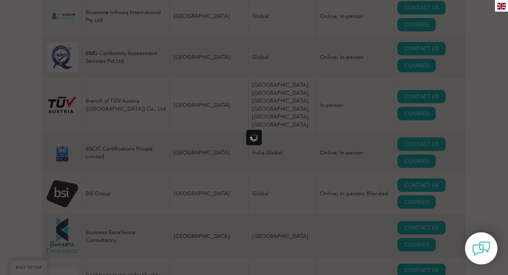
scroll to position [0, 0]
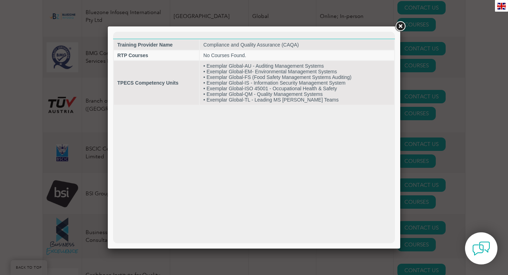
click at [399, 27] on link at bounding box center [400, 26] width 13 height 13
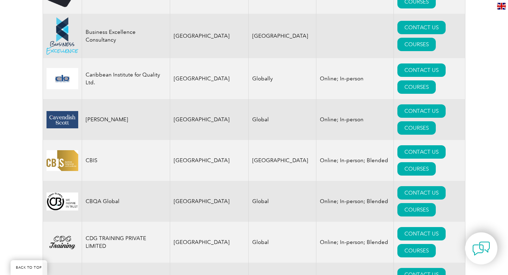
scroll to position [1998, 0]
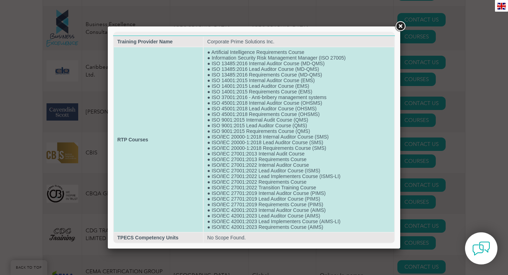
scroll to position [4, 0]
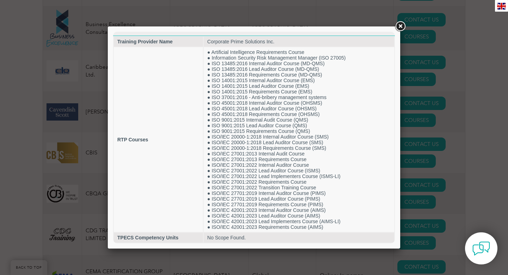
click at [400, 25] on link at bounding box center [400, 26] width 13 height 13
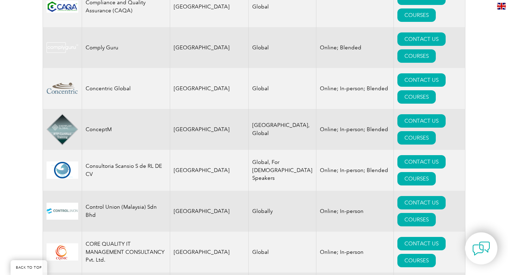
scroll to position [2562, 0]
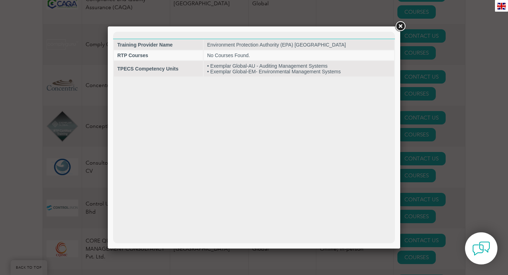
scroll to position [0, 0]
click at [400, 26] on link at bounding box center [400, 26] width 13 height 13
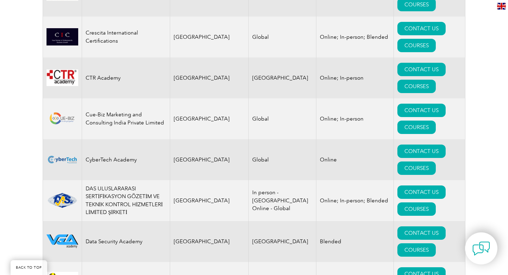
scroll to position [2856, 0]
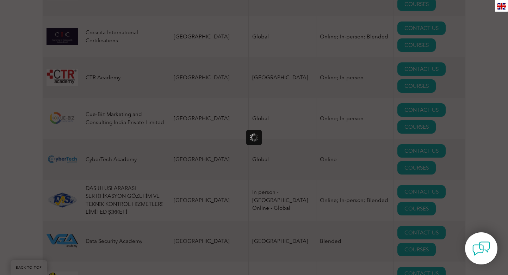
scroll to position [0, 0]
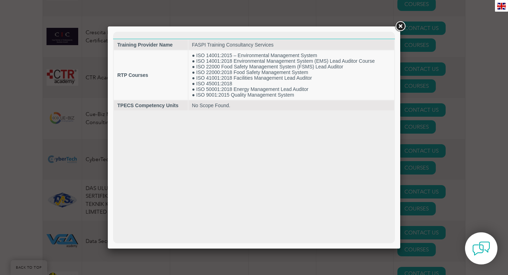
click at [400, 27] on link at bounding box center [400, 26] width 13 height 13
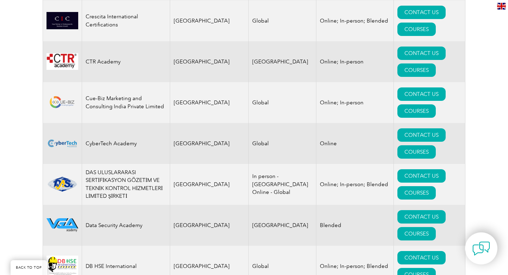
scroll to position [2870, 0]
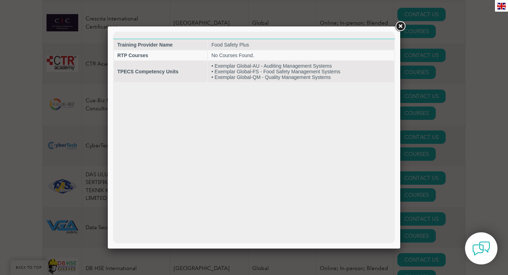
scroll to position [0, 0]
click at [399, 27] on link at bounding box center [400, 26] width 13 height 13
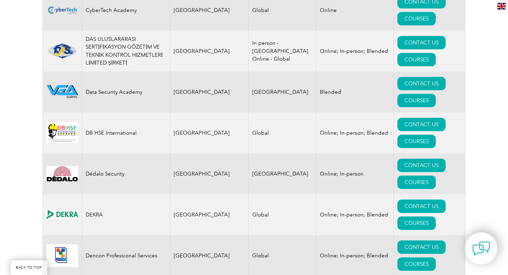
scroll to position [3006, 0]
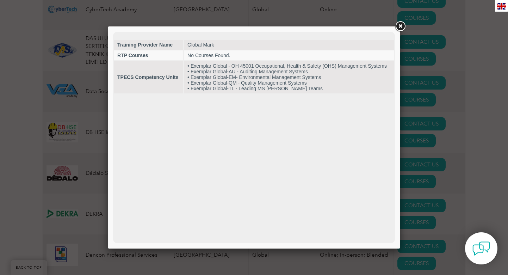
scroll to position [0, 0]
click at [401, 26] on link at bounding box center [400, 26] width 13 height 13
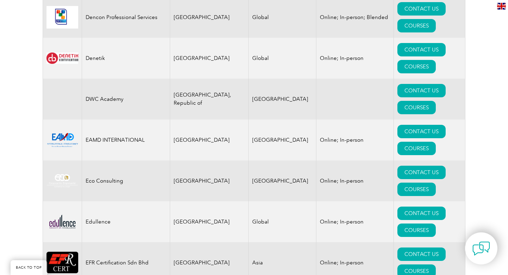
scroll to position [3248, 0]
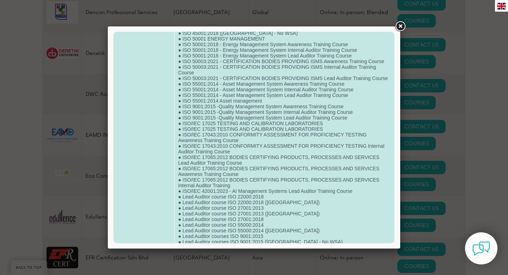
scroll to position [856, 0]
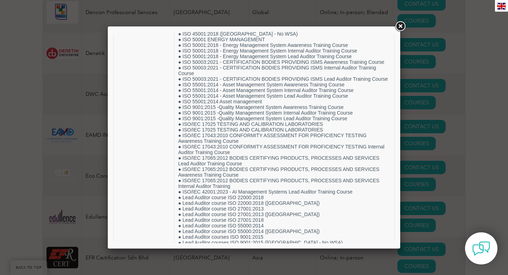
click at [400, 26] on link at bounding box center [400, 26] width 13 height 13
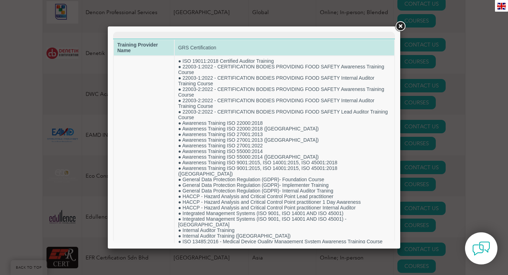
scroll to position [0, 0]
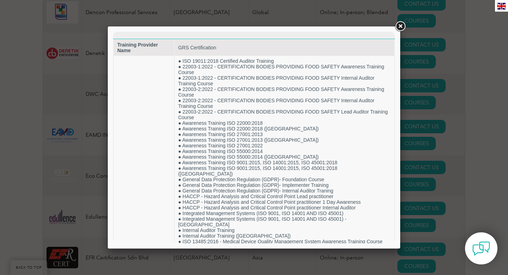
click at [399, 28] on link at bounding box center [400, 26] width 13 height 13
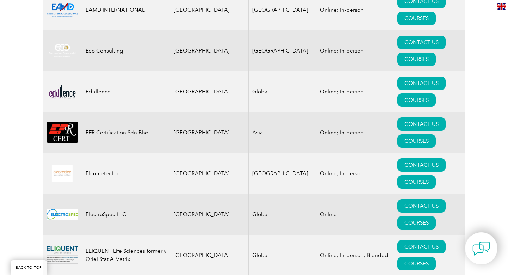
scroll to position [3375, 0]
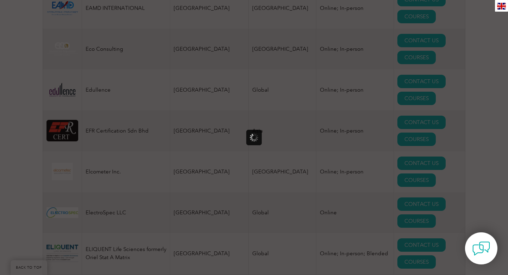
scroll to position [0, 0]
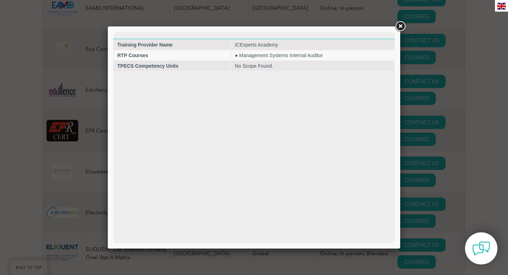
click at [400, 26] on link at bounding box center [400, 26] width 13 height 13
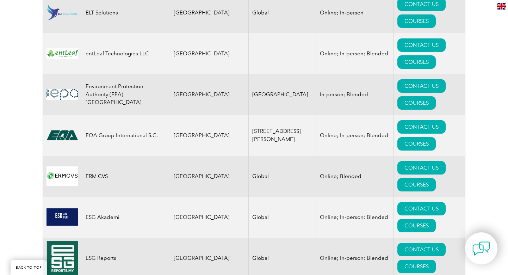
scroll to position [3663, 0]
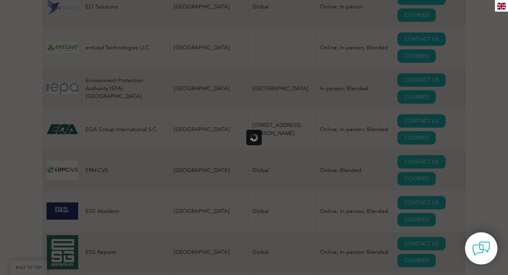
scroll to position [0, 0]
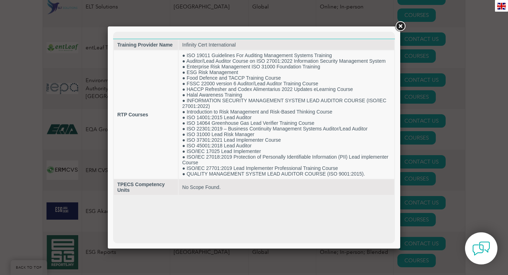
click at [399, 26] on link at bounding box center [400, 26] width 13 height 13
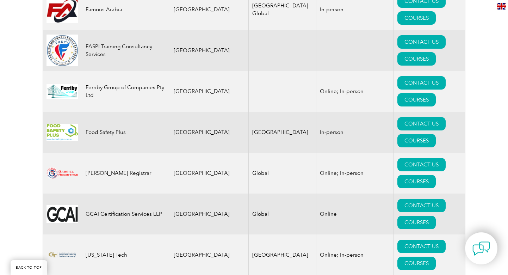
scroll to position [4031, 0]
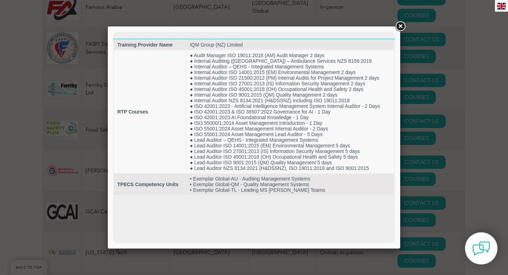
scroll to position [0, 0]
click at [400, 26] on link at bounding box center [400, 26] width 13 height 13
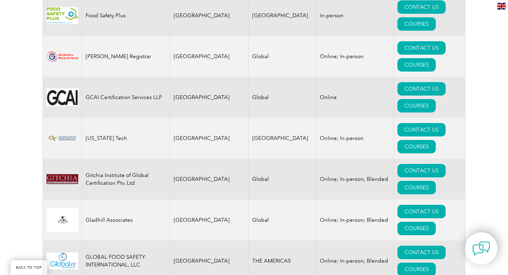
scroll to position [4146, 0]
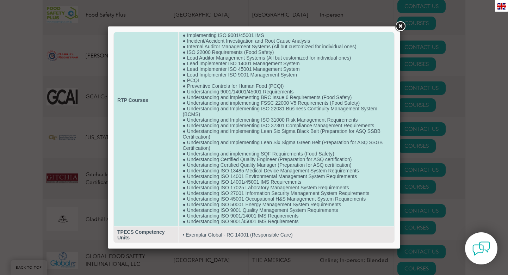
scroll to position [78, 0]
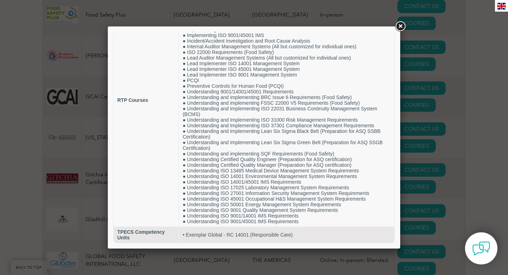
click at [399, 27] on link at bounding box center [400, 26] width 13 height 13
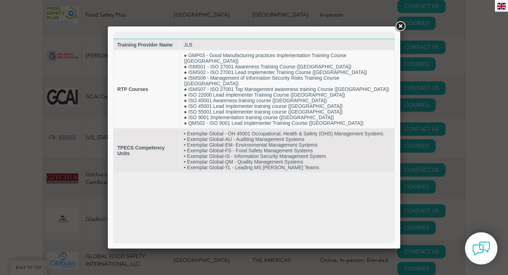
scroll to position [0, 0]
click at [398, 27] on link at bounding box center [400, 26] width 13 height 13
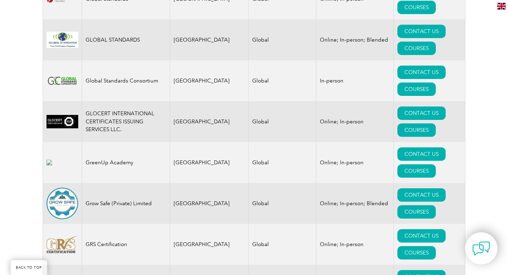
scroll to position [4530, 0]
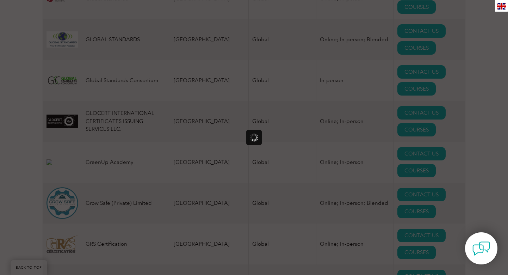
scroll to position [0, 0]
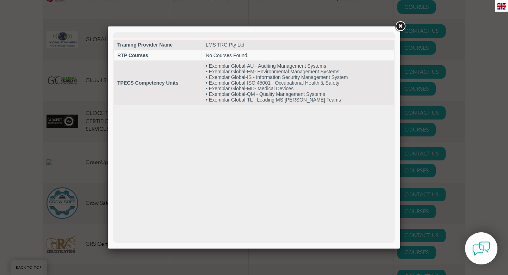
click at [399, 27] on link at bounding box center [400, 26] width 13 height 13
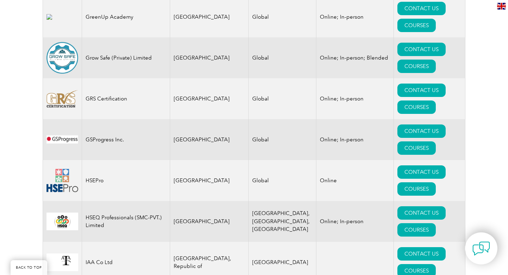
scroll to position [4676, 0]
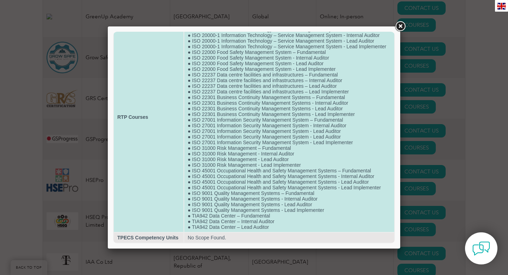
scroll to position [49, 0]
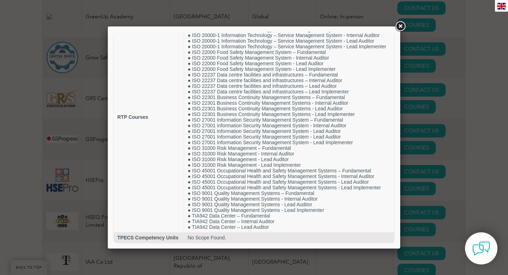
click at [400, 26] on link at bounding box center [400, 26] width 13 height 13
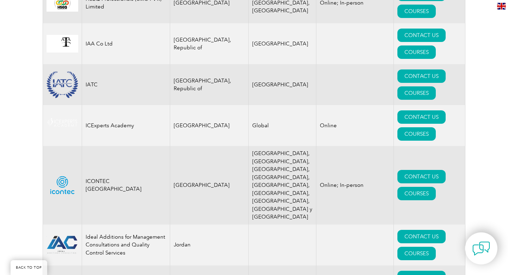
scroll to position [4895, 0]
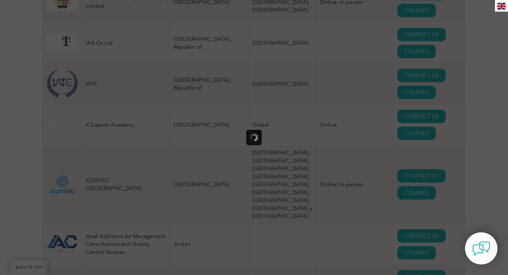
scroll to position [0, 0]
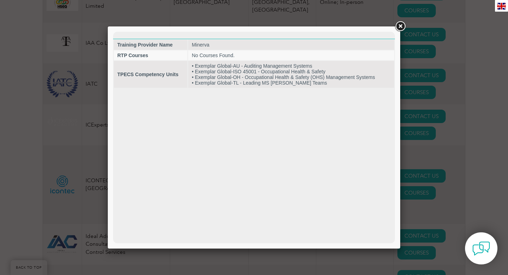
click at [400, 26] on link at bounding box center [400, 26] width 13 height 13
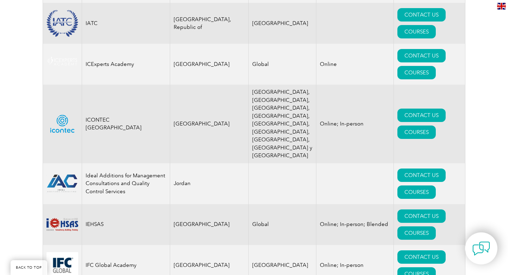
scroll to position [4958, 0]
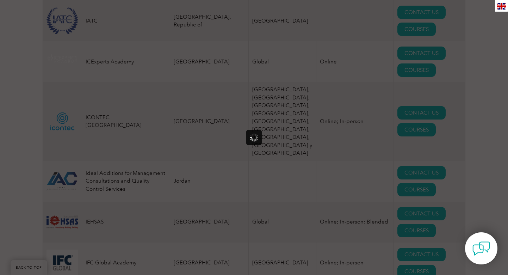
scroll to position [0, 0]
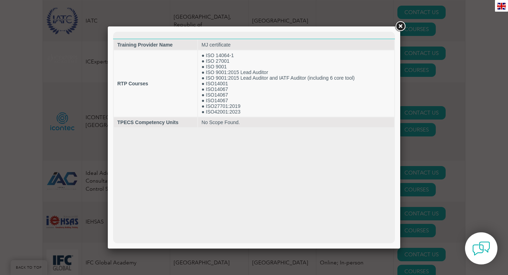
click at [399, 29] on link at bounding box center [400, 26] width 13 height 13
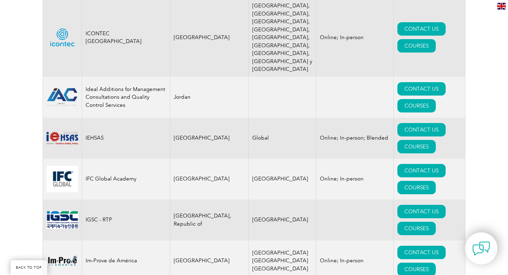
scroll to position [5045, 0]
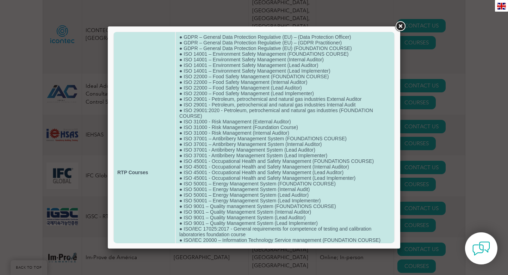
scroll to position [22, 0]
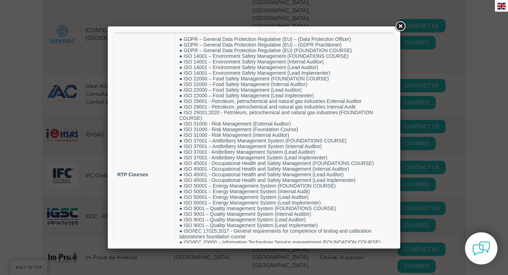
click at [400, 28] on link at bounding box center [400, 26] width 13 height 13
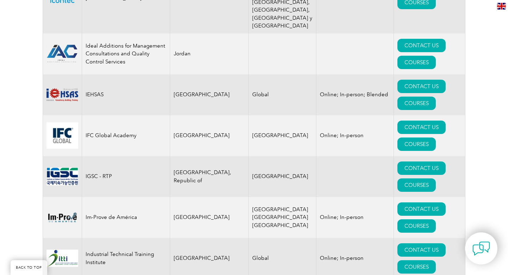
scroll to position [5086, 0]
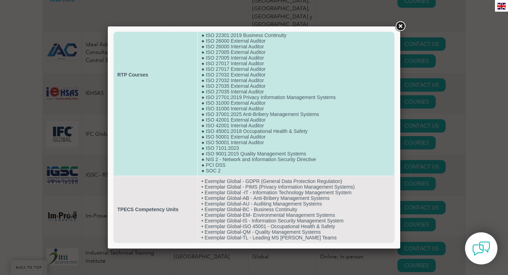
scroll to position [77, 0]
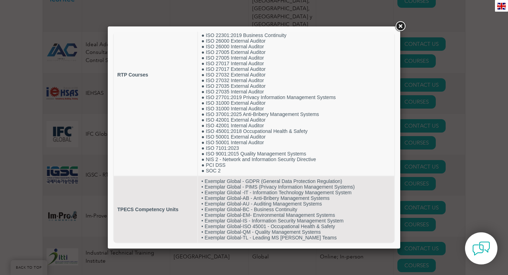
click at [401, 26] on link at bounding box center [400, 26] width 13 height 13
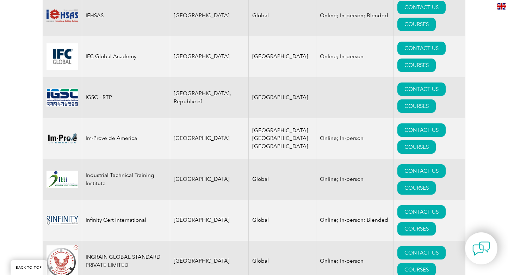
scroll to position [5166, 0]
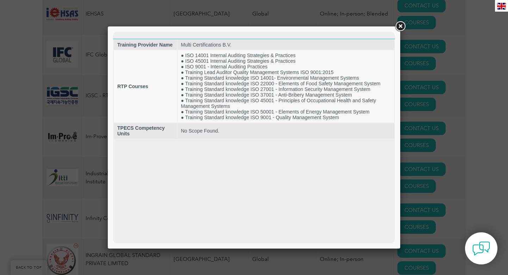
scroll to position [0, 0]
click at [400, 28] on link at bounding box center [400, 26] width 13 height 13
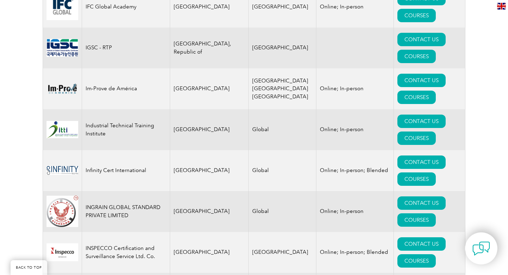
scroll to position [5219, 0]
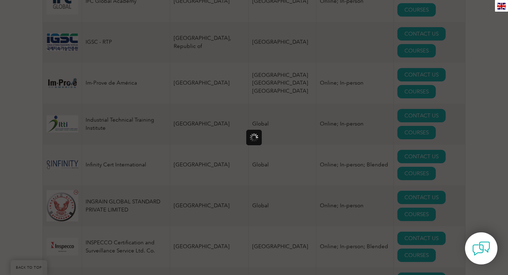
scroll to position [0, 0]
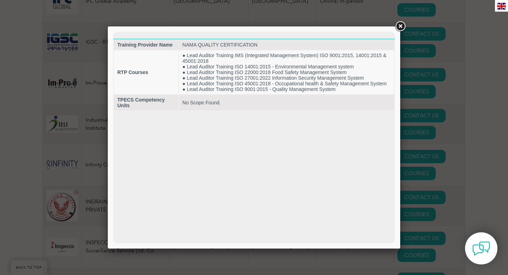
click at [400, 26] on link at bounding box center [400, 26] width 13 height 13
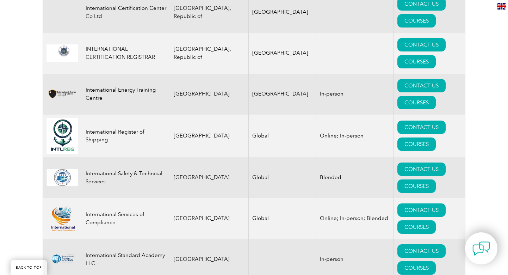
scroll to position [5578, 0]
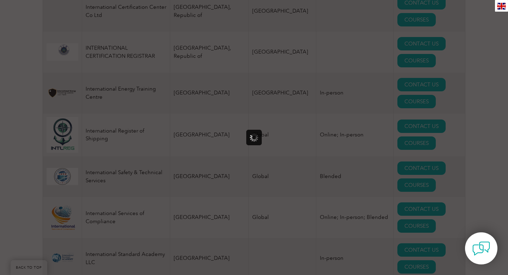
scroll to position [0, 0]
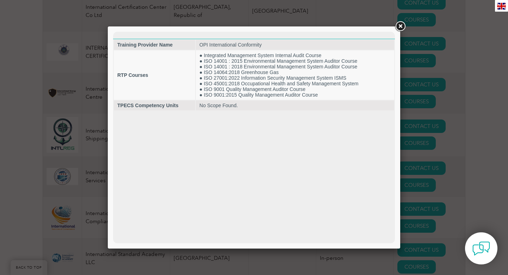
click at [400, 28] on link at bounding box center [400, 26] width 13 height 13
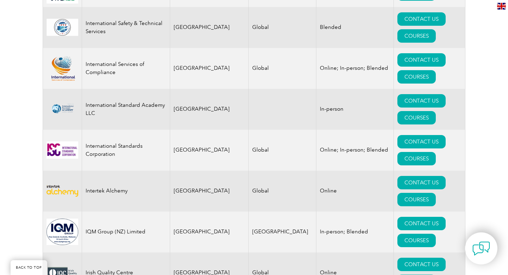
scroll to position [5727, 0]
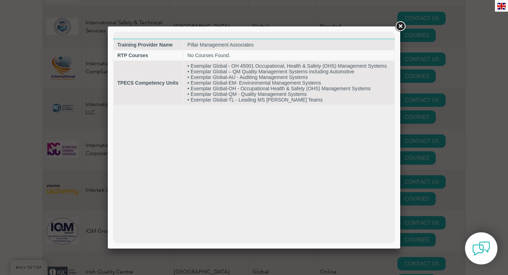
scroll to position [0, 0]
click at [400, 26] on link at bounding box center [400, 26] width 13 height 13
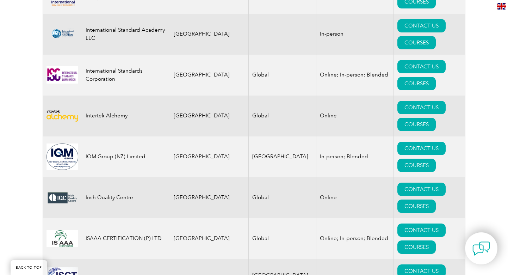
scroll to position [5804, 0]
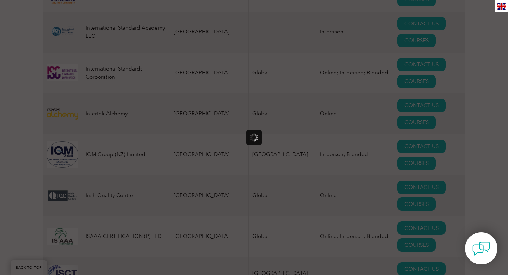
scroll to position [0, 0]
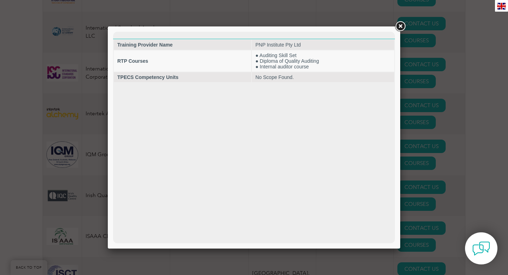
click at [402, 27] on link at bounding box center [400, 26] width 13 height 13
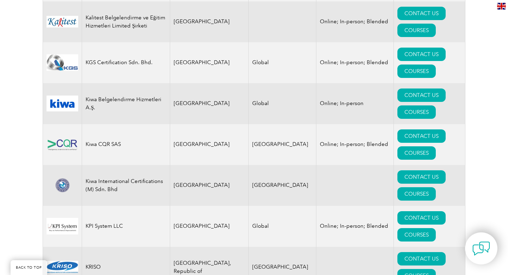
scroll to position [6308, 0]
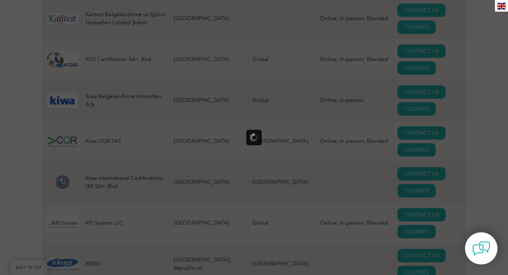
scroll to position [0, 0]
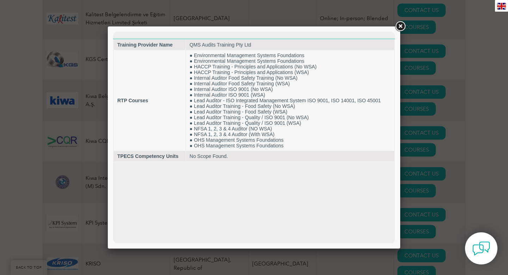
click at [400, 25] on link at bounding box center [400, 26] width 13 height 13
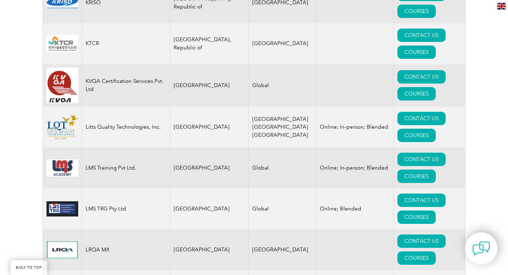
scroll to position [6570, 0]
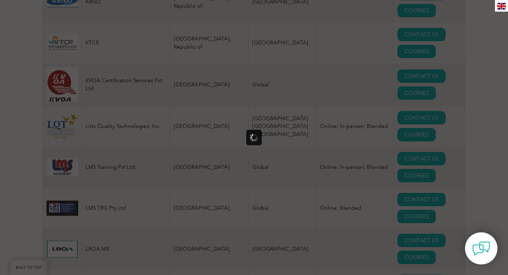
scroll to position [0, 0]
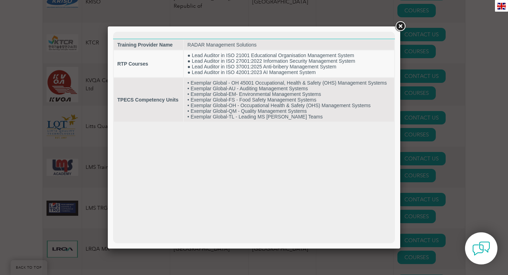
click at [399, 26] on link at bounding box center [400, 26] width 13 height 13
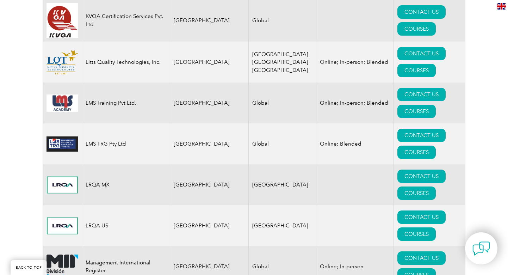
scroll to position [6639, 0]
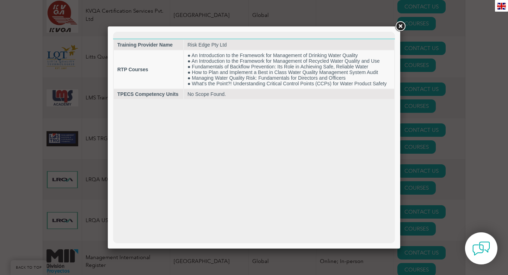
scroll to position [0, 0]
click at [399, 25] on link at bounding box center [400, 26] width 13 height 13
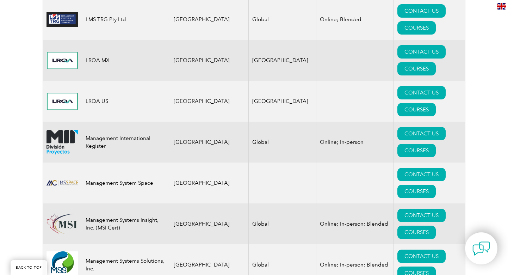
scroll to position [6759, 0]
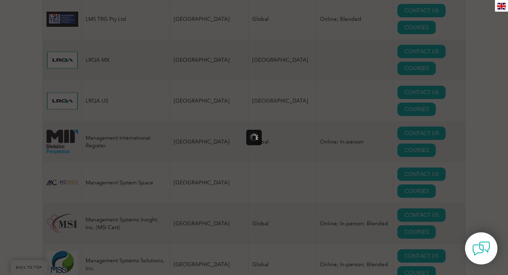
scroll to position [0, 0]
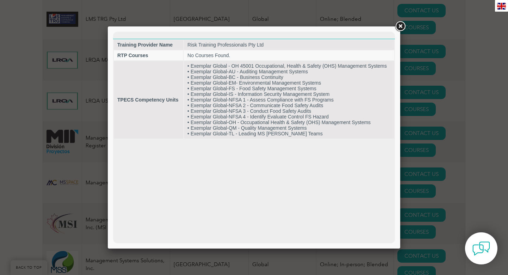
click at [398, 26] on link at bounding box center [400, 26] width 13 height 13
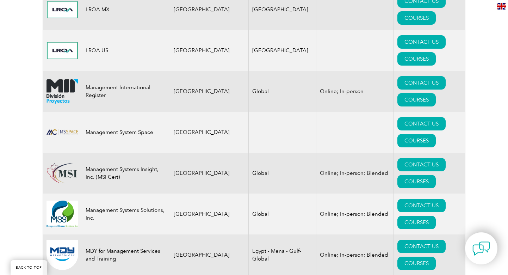
scroll to position [6818, 0]
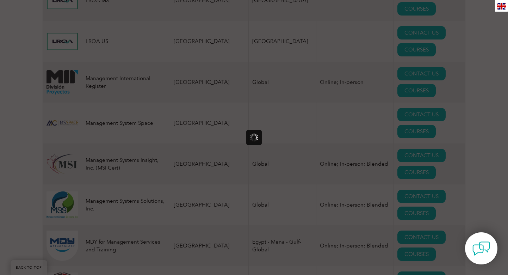
scroll to position [0, 0]
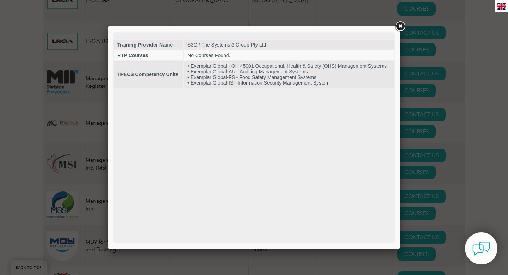
click at [400, 28] on link at bounding box center [400, 26] width 13 height 13
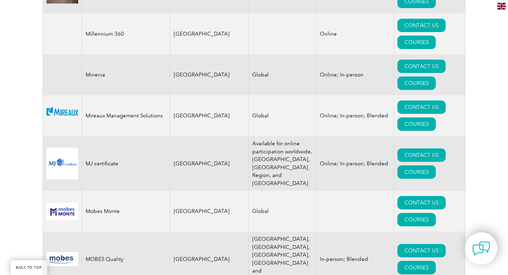
scroll to position [7235, 0]
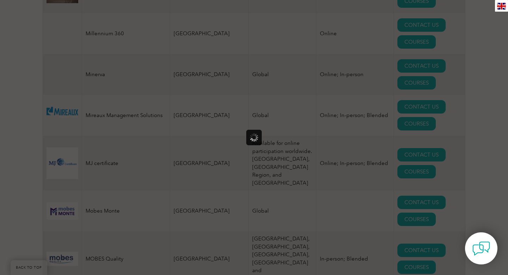
scroll to position [0, 0]
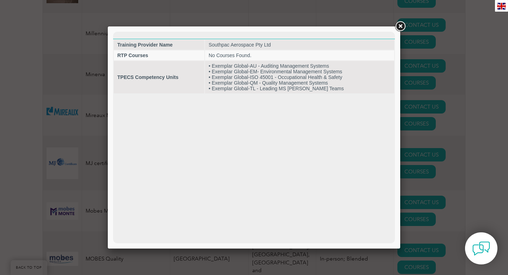
click at [401, 26] on link at bounding box center [400, 26] width 13 height 13
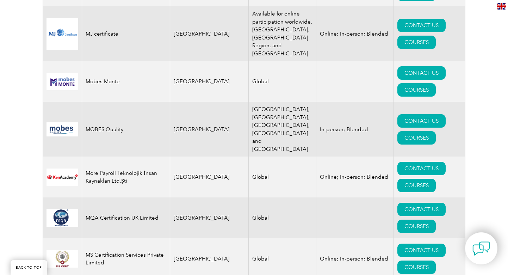
scroll to position [7371, 0]
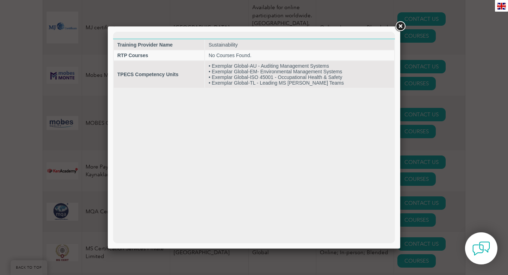
scroll to position [0, 0]
click at [399, 27] on link at bounding box center [400, 26] width 13 height 13
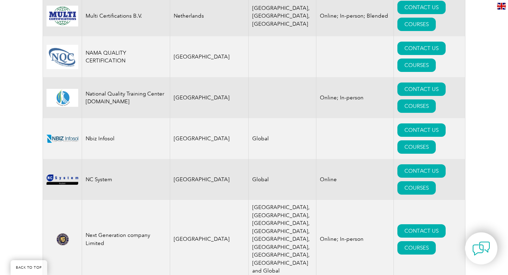
scroll to position [7651, 0]
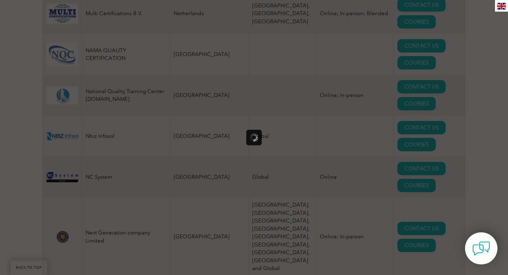
scroll to position [0, 0]
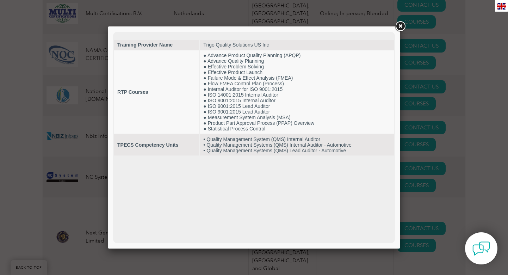
click at [400, 26] on link at bounding box center [400, 26] width 13 height 13
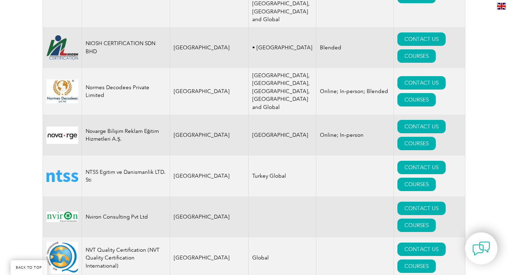
scroll to position [7904, 0]
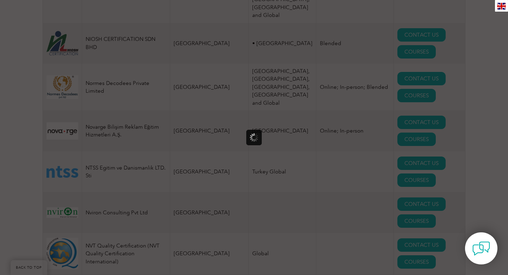
scroll to position [0, 0]
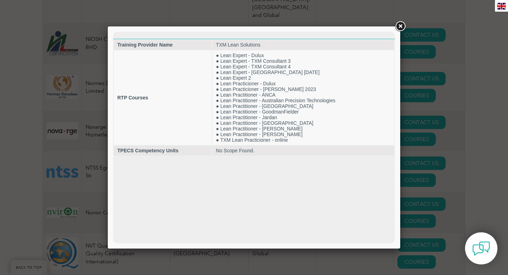
click at [399, 27] on link at bounding box center [400, 26] width 13 height 13
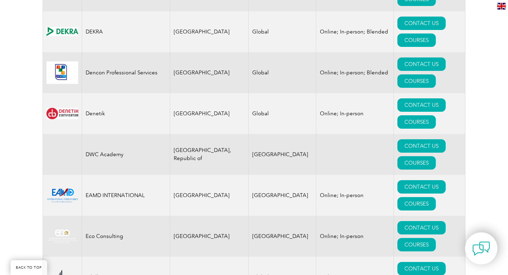
scroll to position [3189, 0]
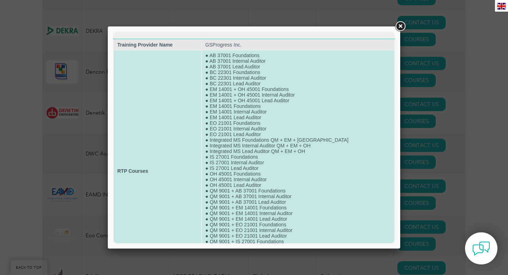
scroll to position [0, 0]
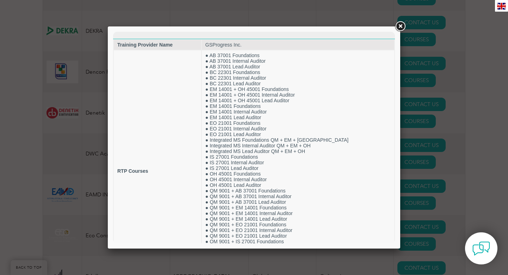
click at [403, 27] on link at bounding box center [400, 26] width 13 height 13
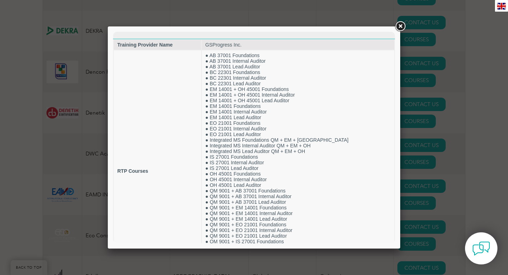
click at [401, 25] on link at bounding box center [400, 26] width 13 height 13
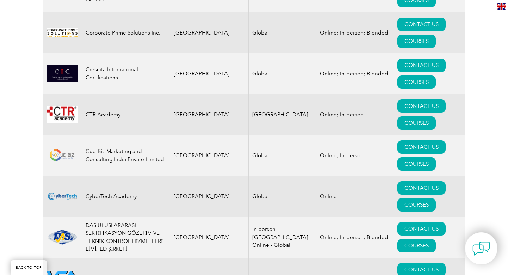
scroll to position [2817, 0]
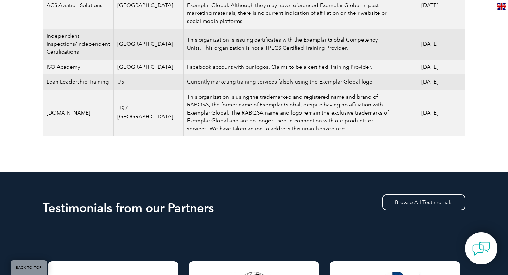
scroll to position [228, 0]
